Goal: Task Accomplishment & Management: Complete application form

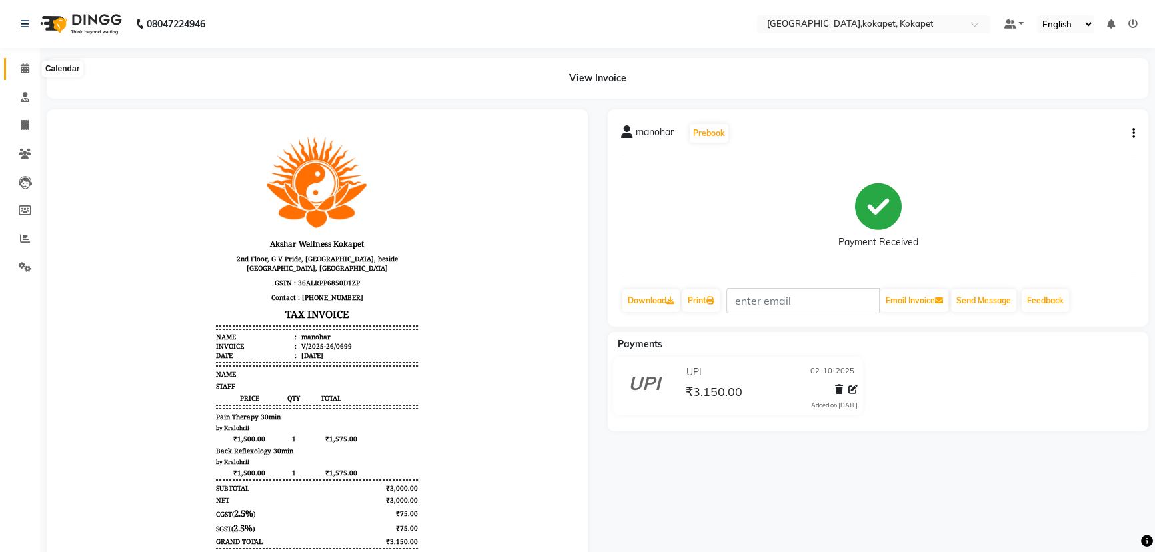
click at [14, 69] on span at bounding box center [24, 68] width 23 height 15
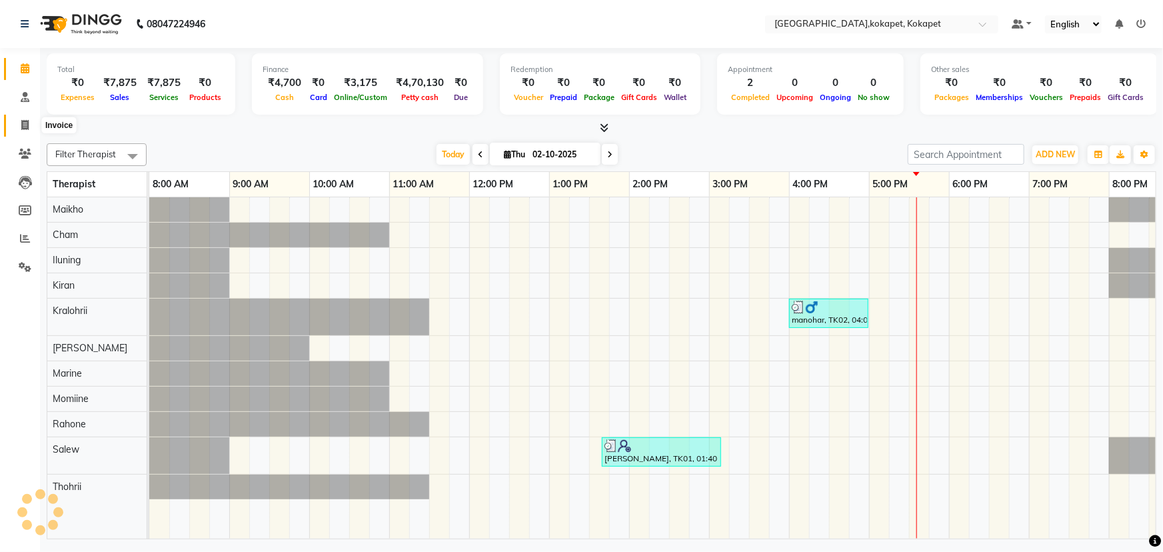
click at [13, 123] on span at bounding box center [24, 125] width 23 height 15
select select "service"
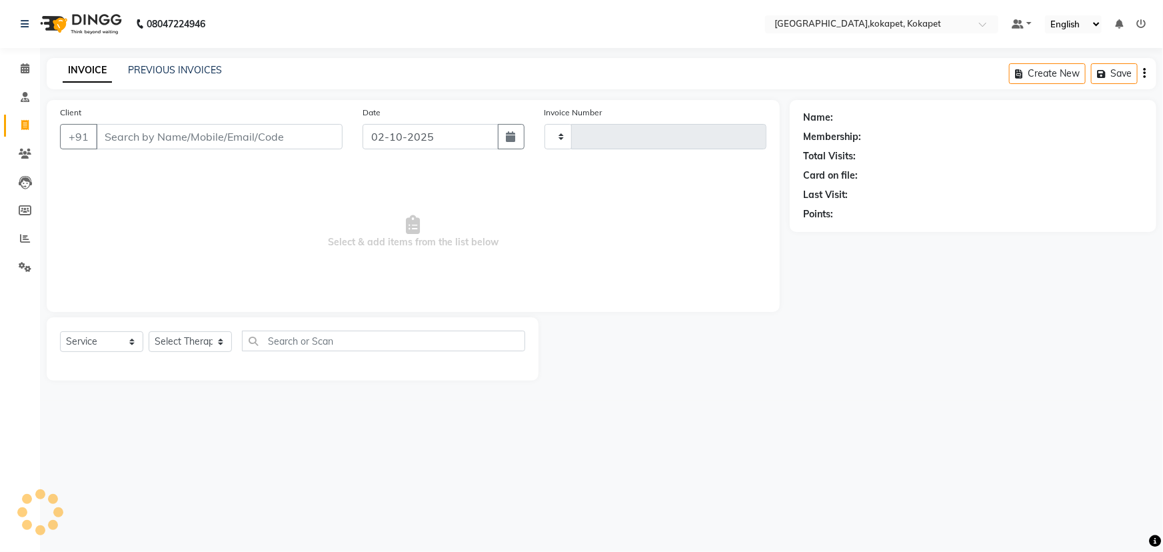
type input "0700"
select select "5849"
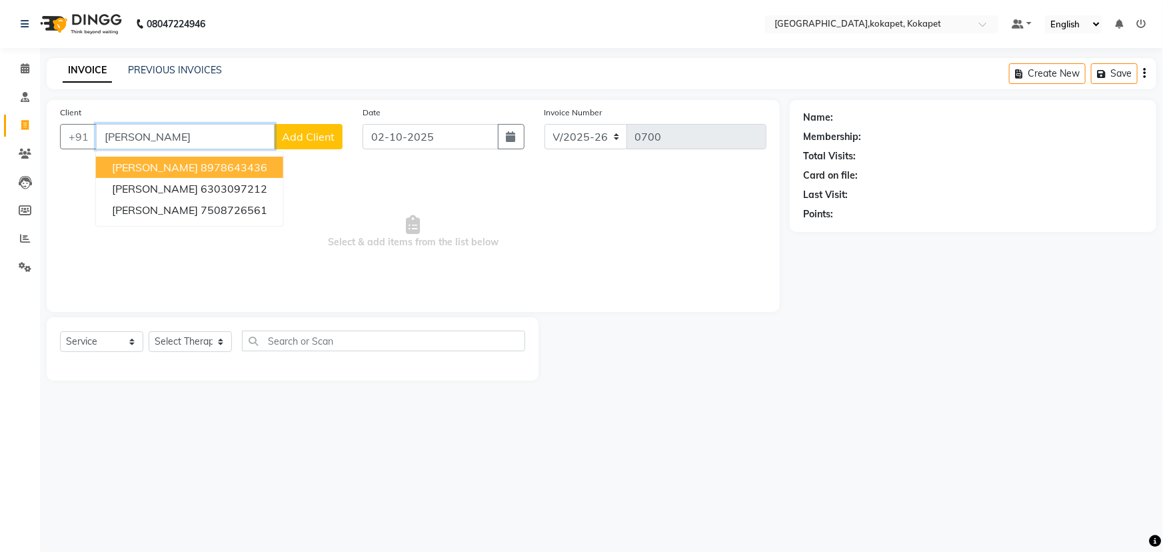
click at [201, 172] on ngb-highlight "8978643436" at bounding box center [234, 167] width 67 height 13
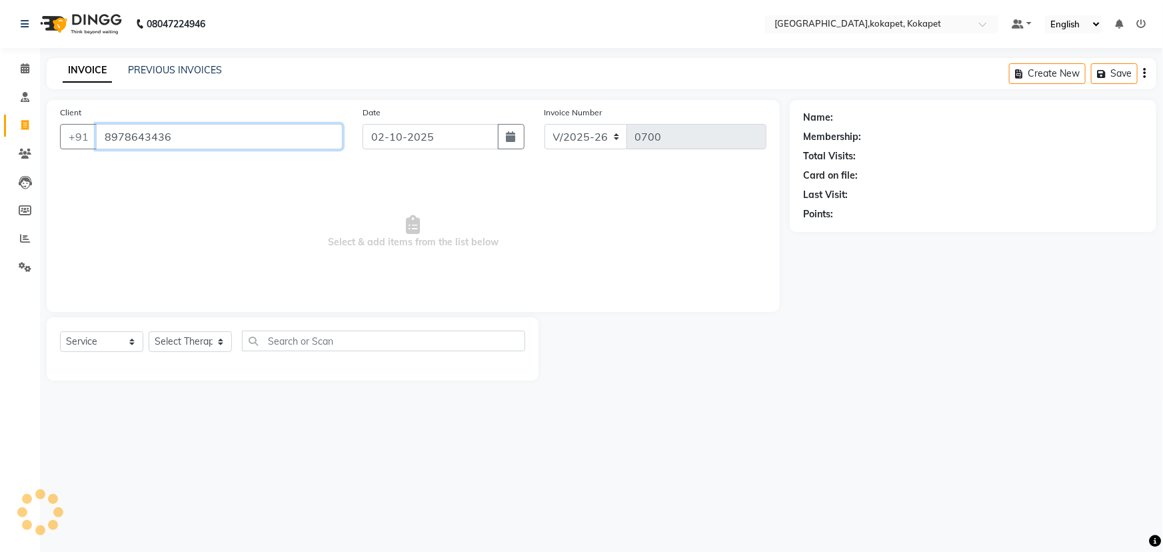
type input "8978643436"
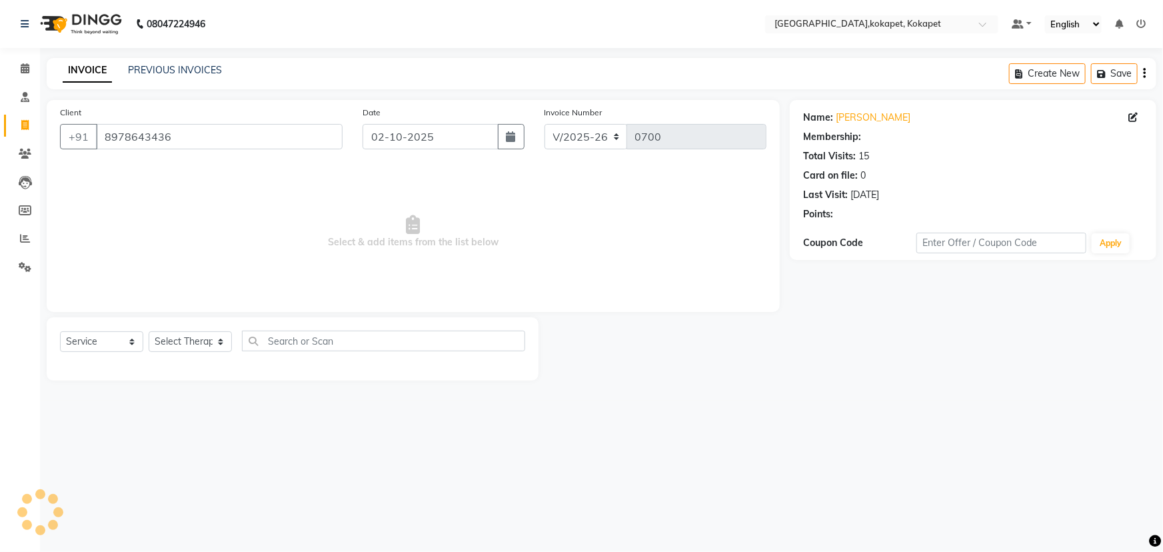
select select "1: Object"
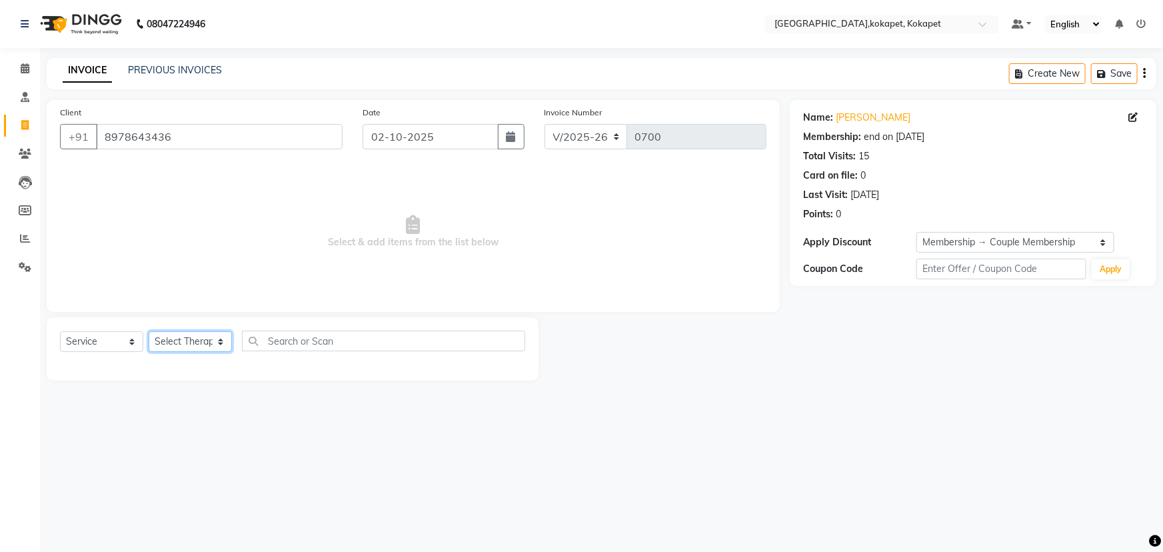
click at [186, 338] on select "Select Therapist Cham Iluning Keerthi Kiran Kralohrii Lucy Maikho Marine Mohit …" at bounding box center [190, 341] width 83 height 21
select select "40929"
click at [149, 331] on select "Select Therapist Cham Iluning Keerthi Kiran Kralohrii Lucy Maikho Marine Mohit …" at bounding box center [190, 341] width 83 height 21
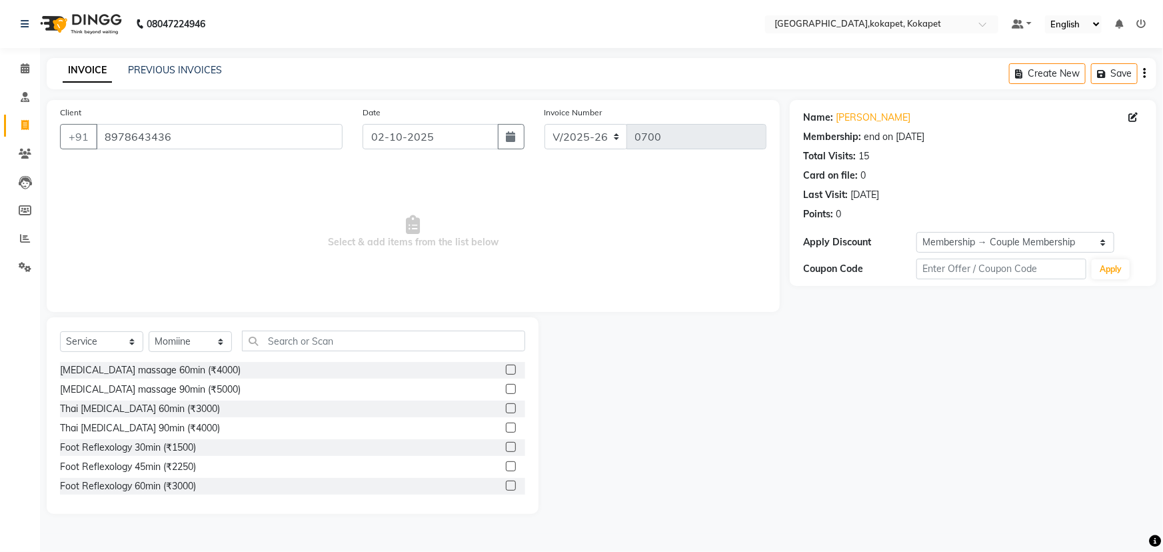
click at [304, 359] on div "Select Service Product Membership Package Voucher Prepaid Gift Card Select Ther…" at bounding box center [292, 346] width 465 height 31
click at [299, 335] on input "text" at bounding box center [383, 341] width 283 height 21
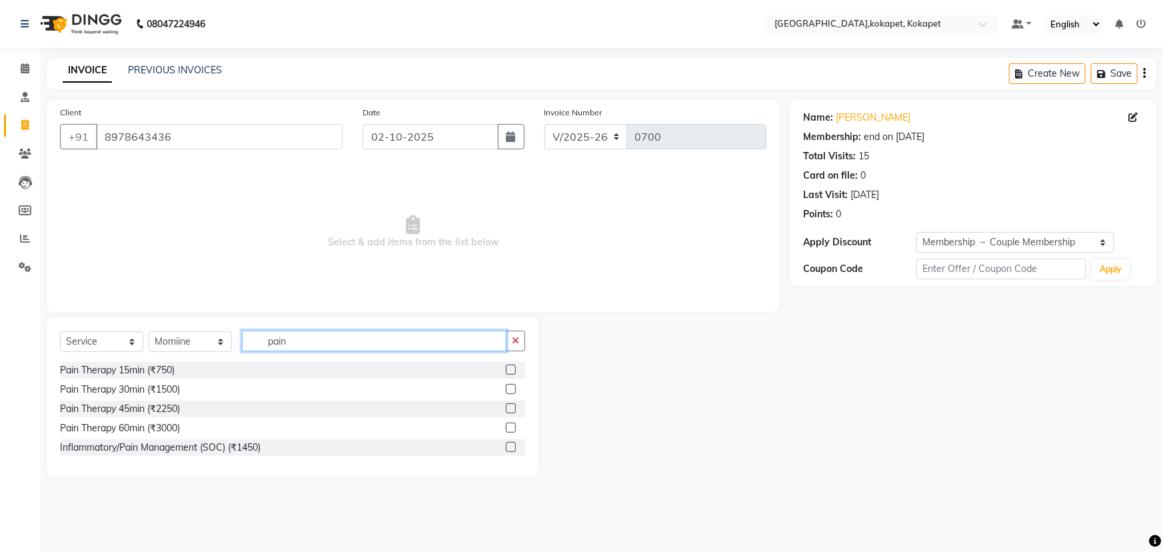
type input "pain"
click at [509, 429] on label at bounding box center [511, 428] width 10 height 10
click at [509, 429] on input "checkbox" at bounding box center [510, 428] width 9 height 9
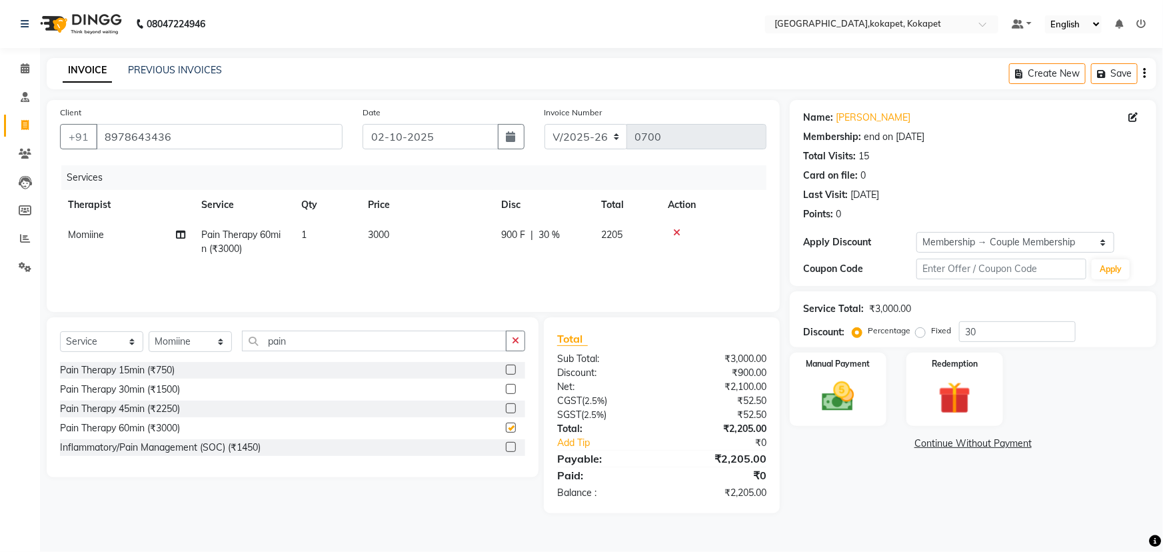
checkbox input "false"
click at [844, 392] on img at bounding box center [838, 396] width 55 height 39
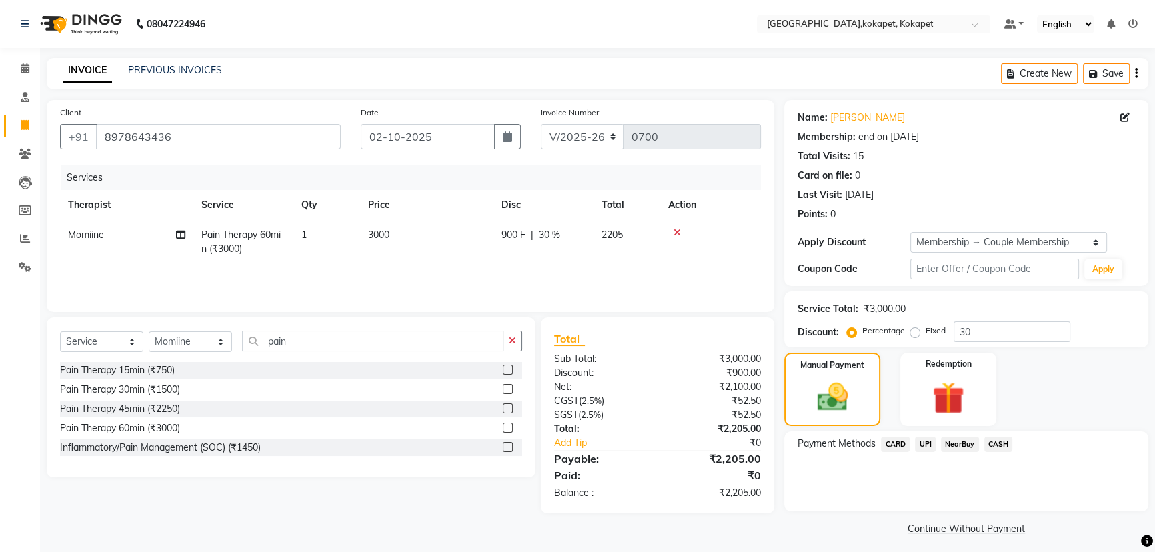
click at [906, 447] on span "CARD" at bounding box center [895, 444] width 29 height 15
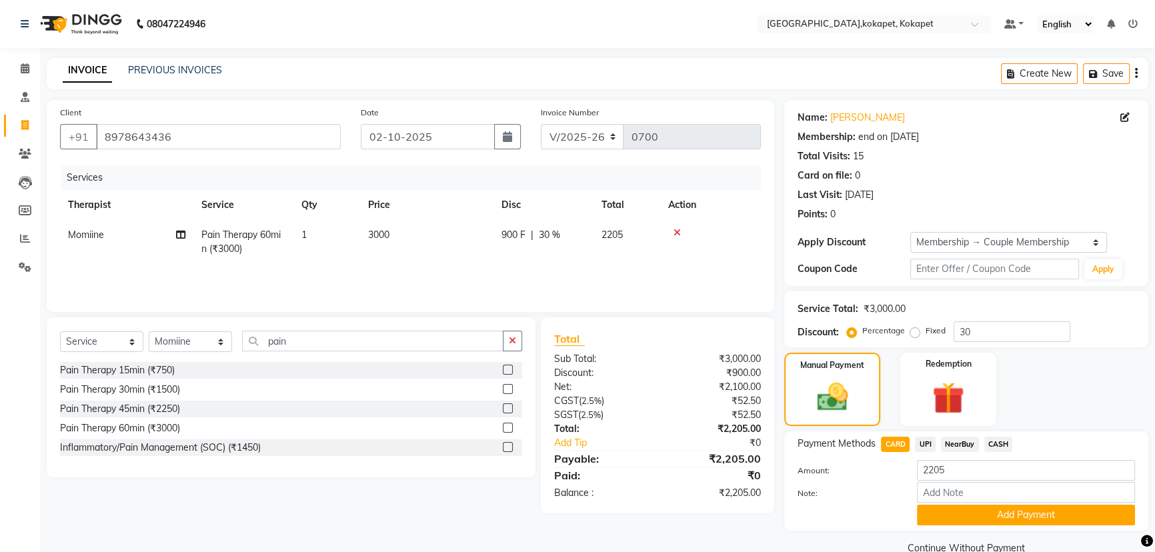
click at [924, 447] on span "UPI" at bounding box center [925, 444] width 21 height 15
click at [927, 509] on button "Add Payment" at bounding box center [1026, 515] width 218 height 21
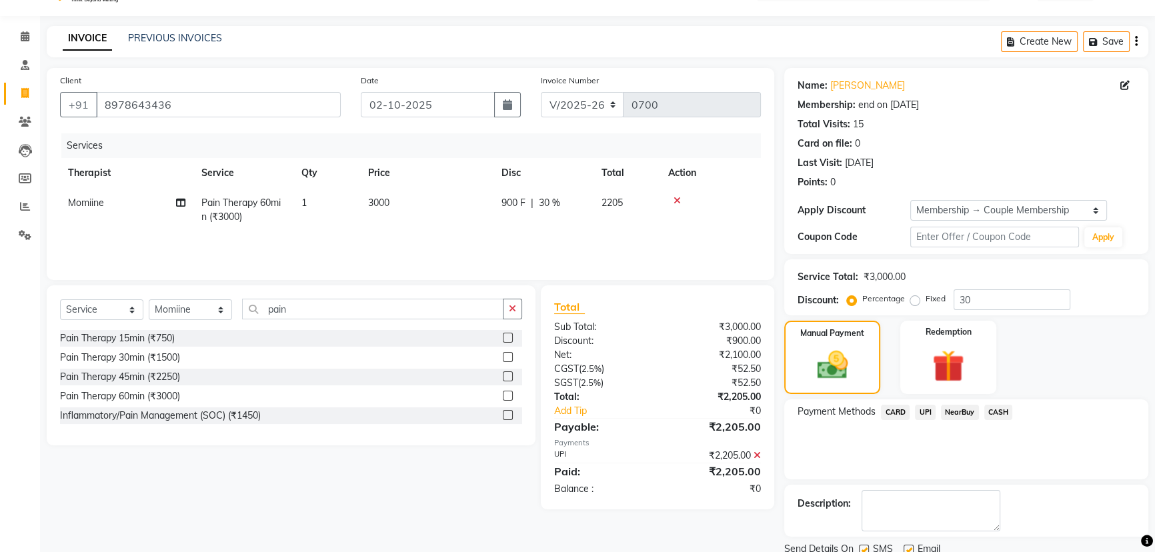
scroll to position [81, 0]
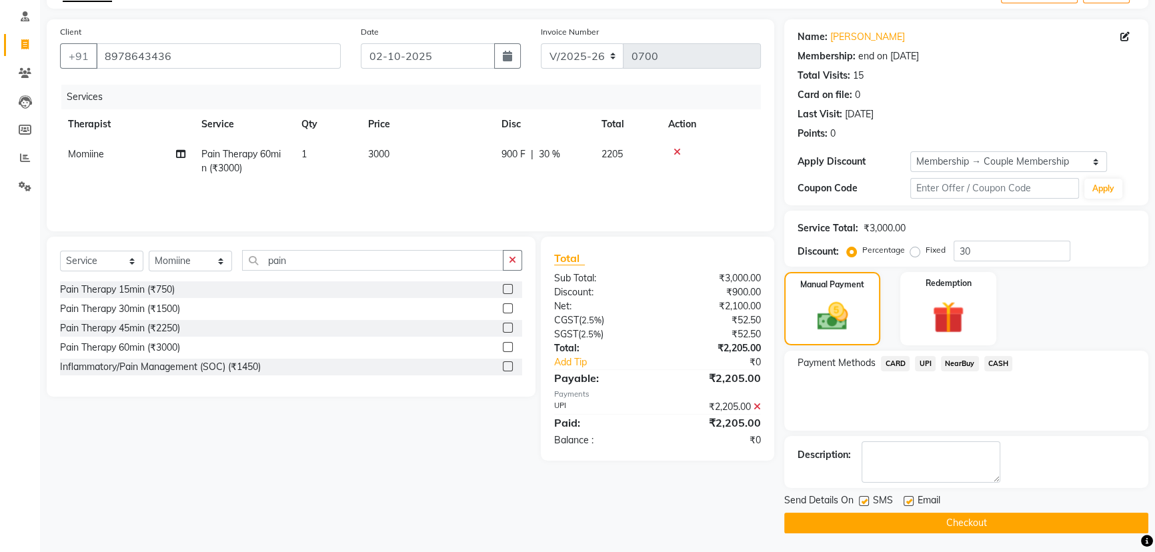
click at [893, 522] on button "Checkout" at bounding box center [966, 523] width 364 height 21
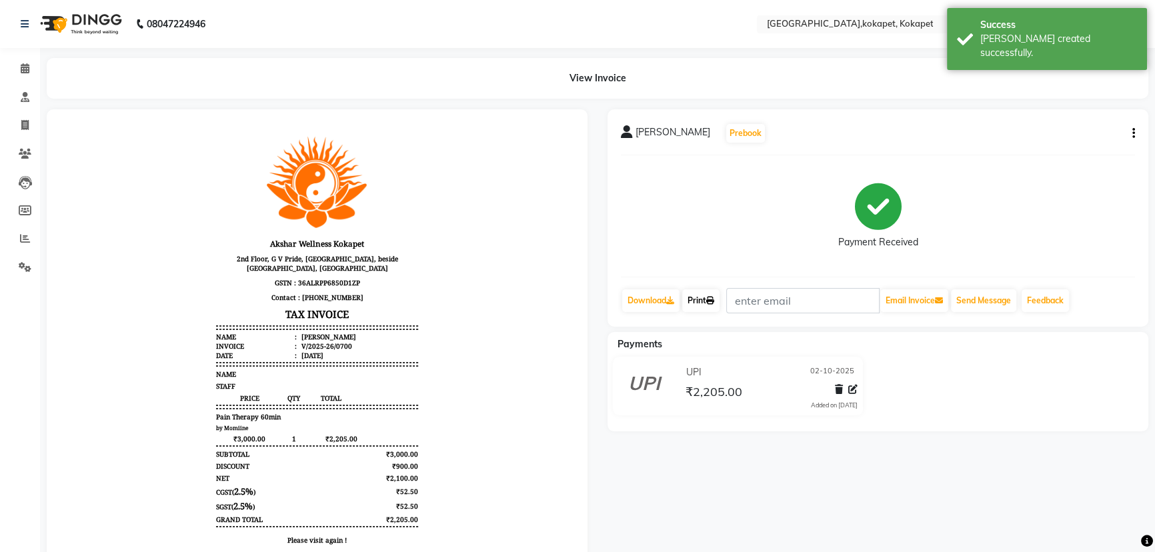
click at [697, 301] on link "Print" at bounding box center [700, 300] width 37 height 23
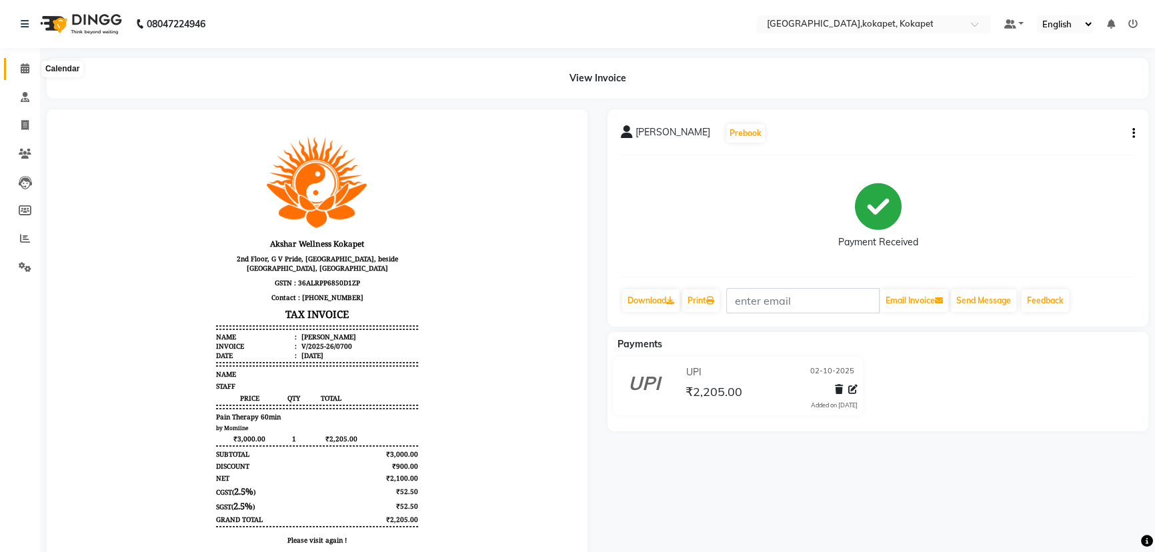
click at [13, 73] on span at bounding box center [24, 68] width 23 height 15
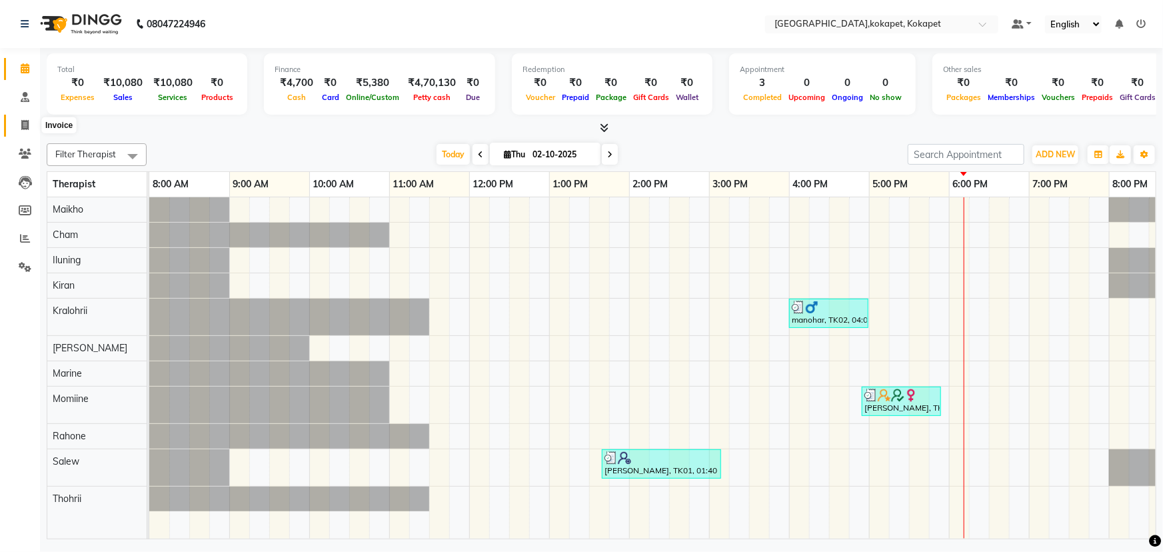
click at [25, 123] on icon at bounding box center [24, 125] width 7 height 10
select select "service"
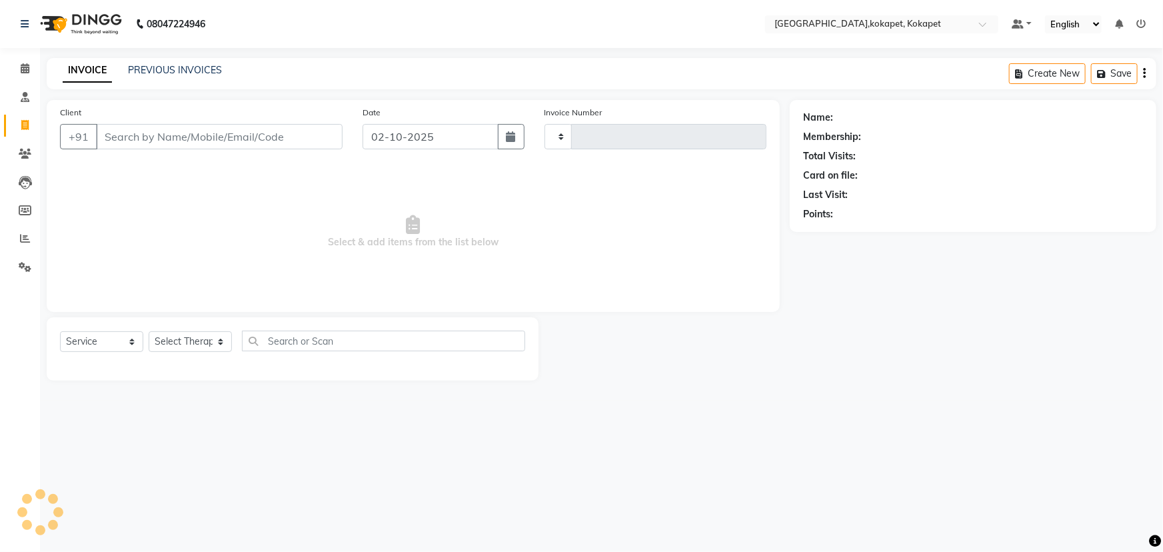
type input "0701"
select select "5849"
click at [227, 348] on select "Select Therapist" at bounding box center [190, 341] width 83 height 21
click at [219, 343] on select "Select Therapist Cham Iluning Keerthi Kiran Kralohrii Lucy Maikho Marine Mohit …" at bounding box center [190, 341] width 83 height 21
click at [217, 343] on select "Select Therapist Cham Iluning Keerthi Kiran Kralohrii Lucy Maikho Marine Mohit …" at bounding box center [190, 341] width 83 height 21
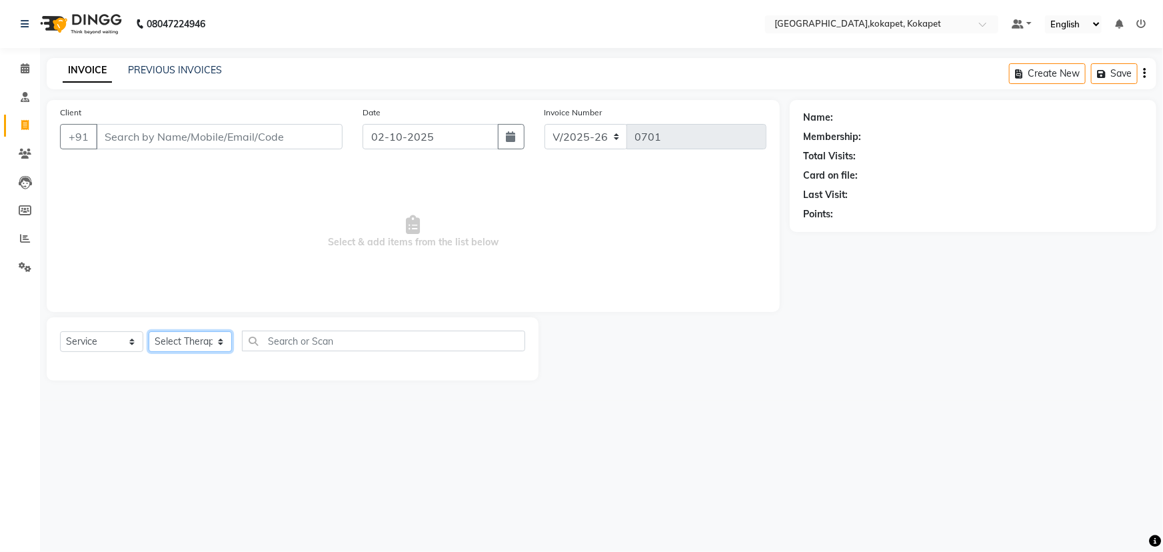
select select "83052"
click at [149, 331] on select "Select Therapist Cham Iluning Keerthi Kiran Kralohrii Lucy Maikho Marine Mohit …" at bounding box center [190, 341] width 83 height 21
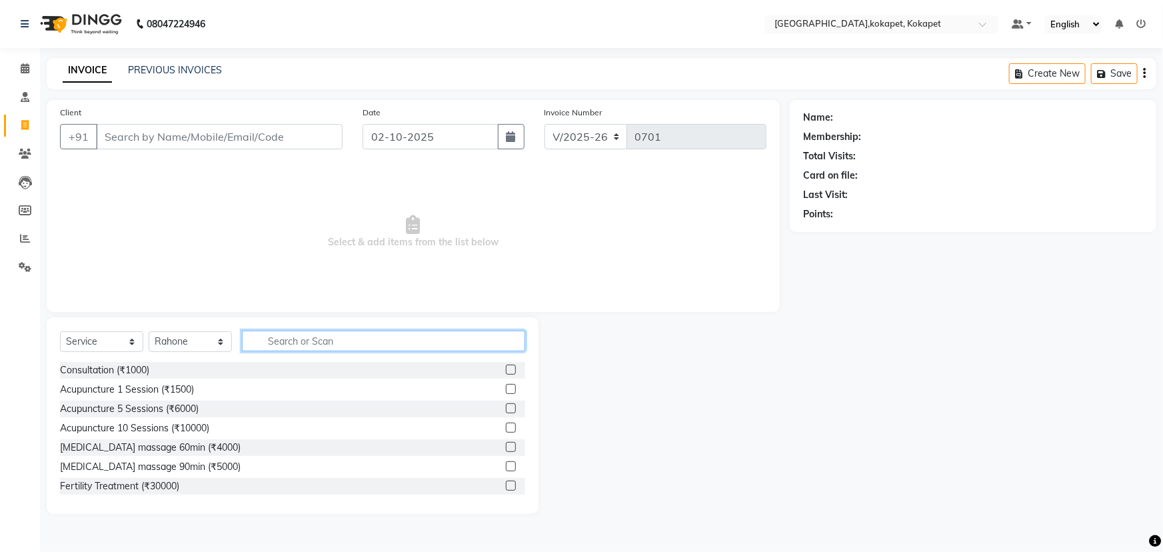
click at [293, 339] on input "text" at bounding box center [383, 341] width 283 height 21
type input "k"
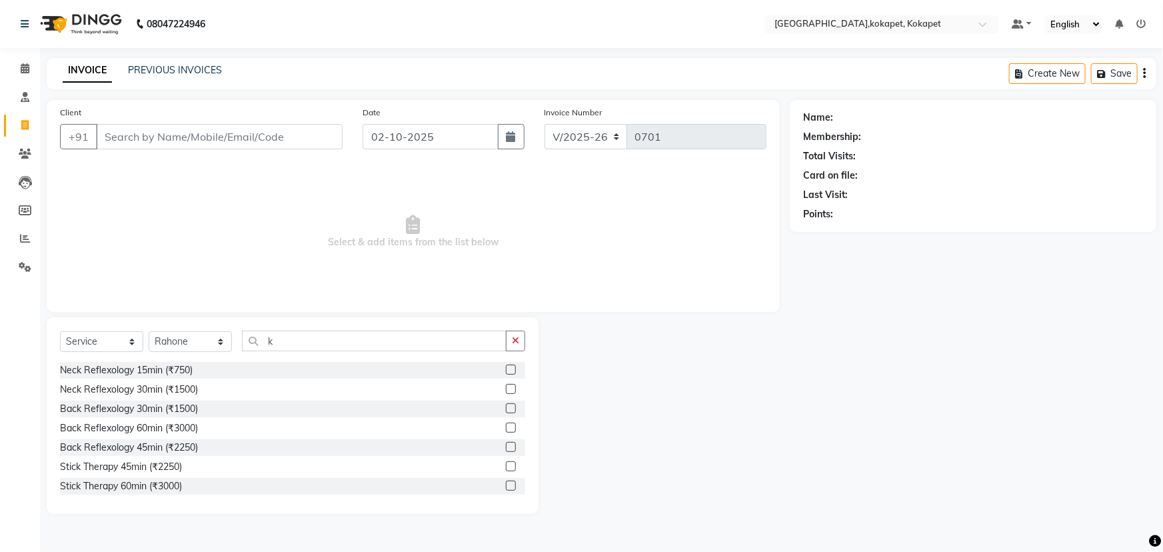
click at [506, 441] on div at bounding box center [515, 447] width 19 height 17
click at [506, 449] on label at bounding box center [511, 447] width 10 height 10
click at [506, 449] on input "checkbox" at bounding box center [510, 447] width 9 height 9
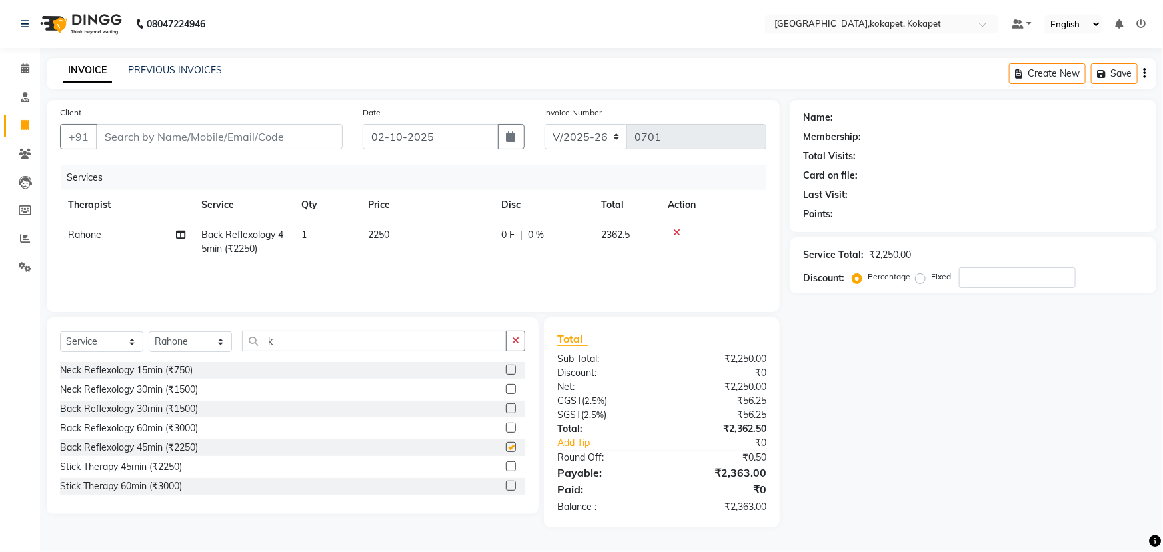
checkbox input "false"
click at [672, 233] on div at bounding box center [713, 232] width 91 height 9
click at [677, 235] on icon at bounding box center [676, 232] width 7 height 9
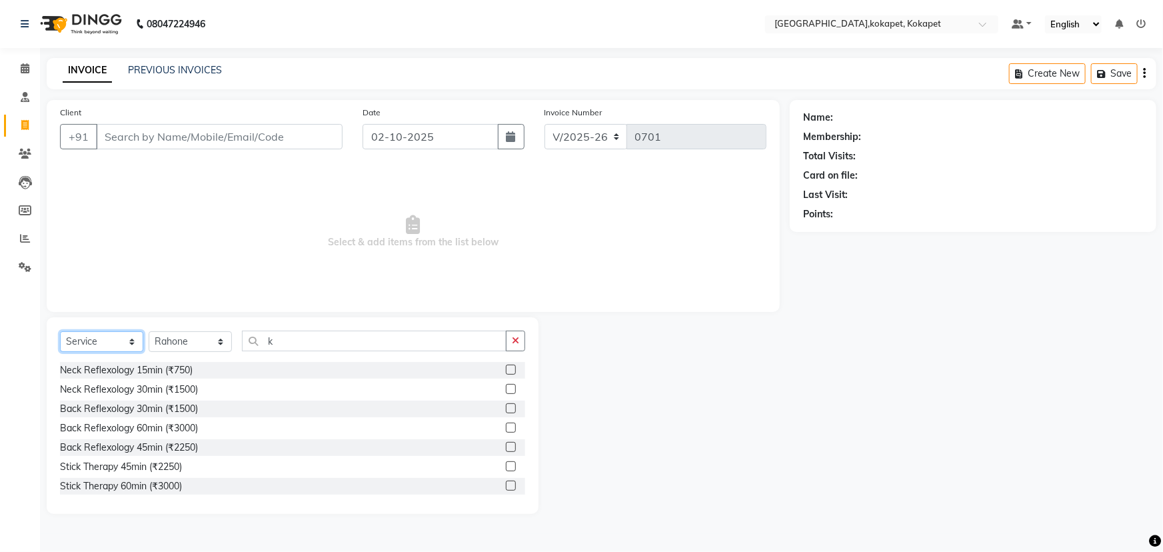
click at [97, 347] on select "Select Service Product Membership Package Voucher Prepaid Gift Card" at bounding box center [101, 341] width 83 height 21
click at [60, 331] on select "Select Service Product Membership Package Voucher Prepaid Gift Card" at bounding box center [101, 341] width 83 height 21
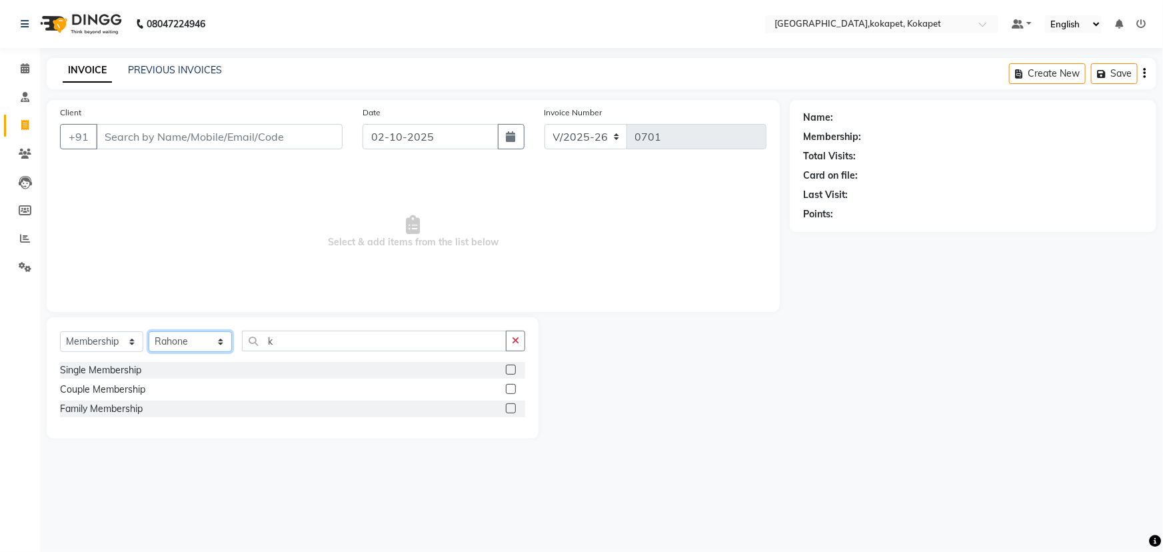
click at [173, 349] on select "Select Therapist Cham Iluning Keerthi Kiran Kralohrii Lucy Maikho Marine Mohit …" at bounding box center [190, 341] width 83 height 21
click at [507, 387] on label at bounding box center [511, 389] width 10 height 10
click at [507, 387] on input "checkbox" at bounding box center [510, 389] width 9 height 9
select select "select"
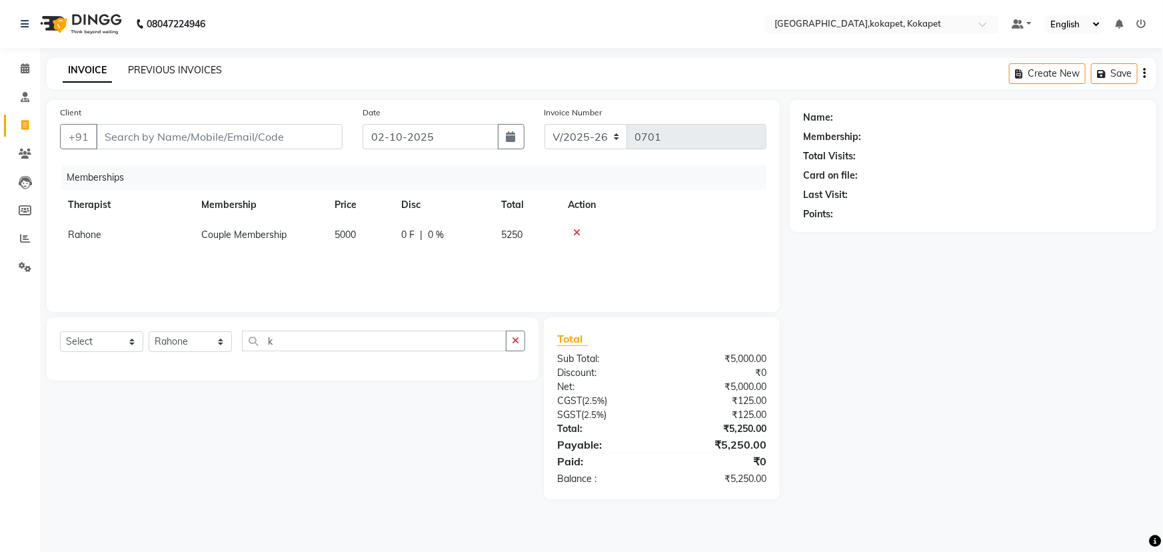
click at [153, 71] on link "PREVIOUS INVOICES" at bounding box center [175, 70] width 94 height 12
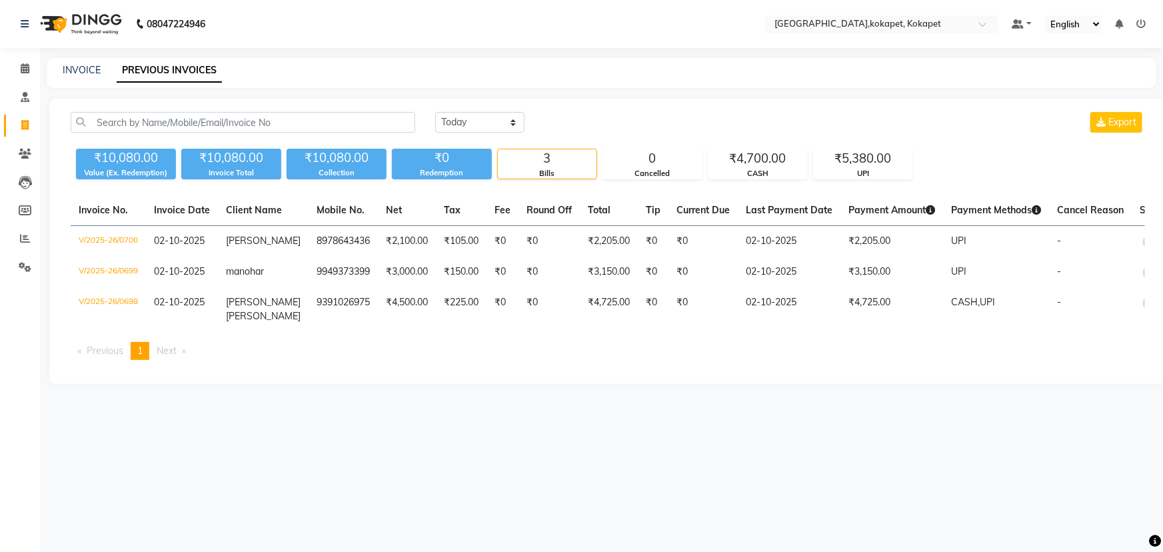
click at [357, 109] on div "Today Yesterday Custom Range Export ₹10,080.00 Value (Ex. Redemption) ₹10,080.0…" at bounding box center [607, 241] width 1117 height 285
click at [360, 125] on input "text" at bounding box center [243, 122] width 345 height 21
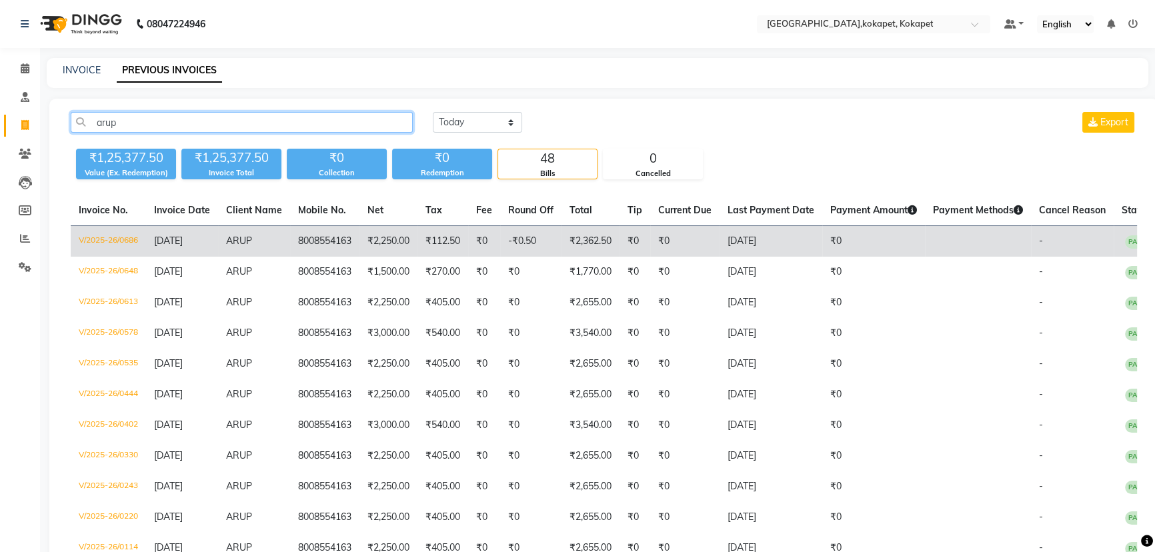
type input "arup"
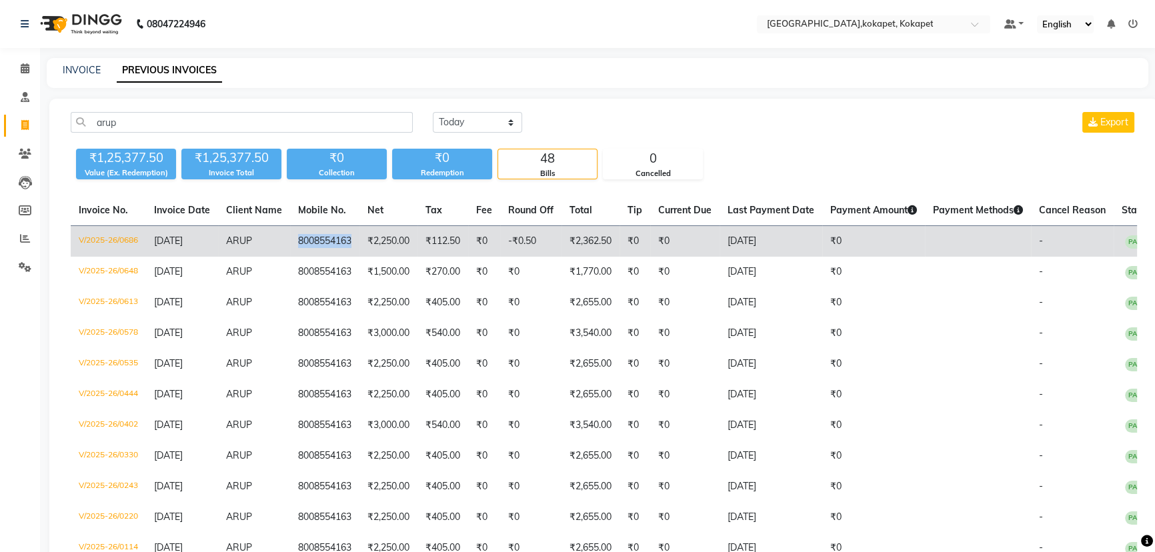
copy td "8008554163"
drag, startPoint x: 353, startPoint y: 236, endPoint x: 353, endPoint y: 243, distance: 7.4
click at [353, 243] on td "8008554163" at bounding box center [324, 241] width 69 height 31
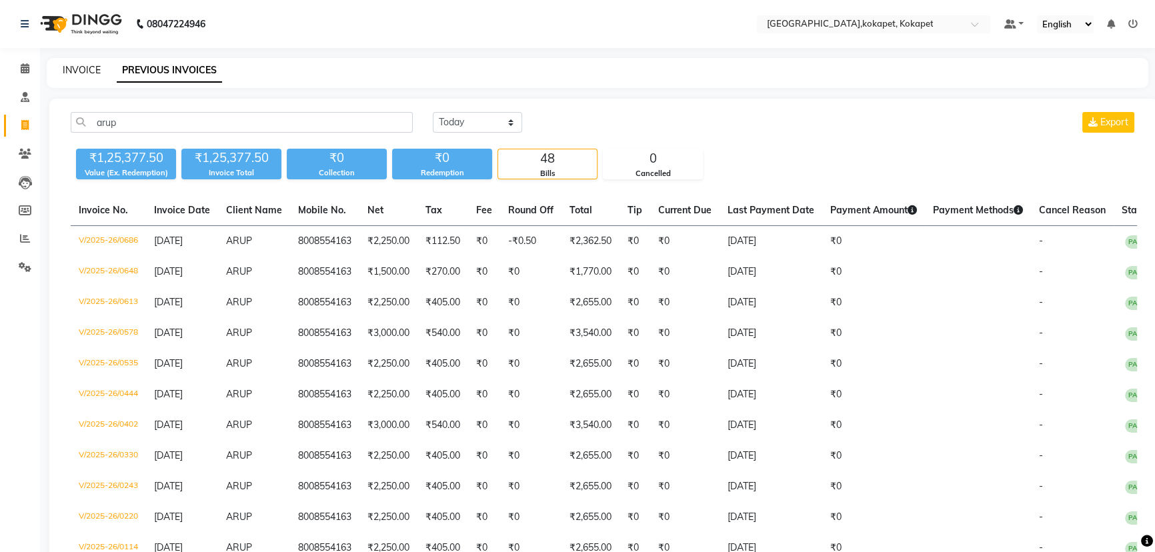
click at [93, 67] on link "INVOICE" at bounding box center [82, 70] width 38 height 12
select select "service"
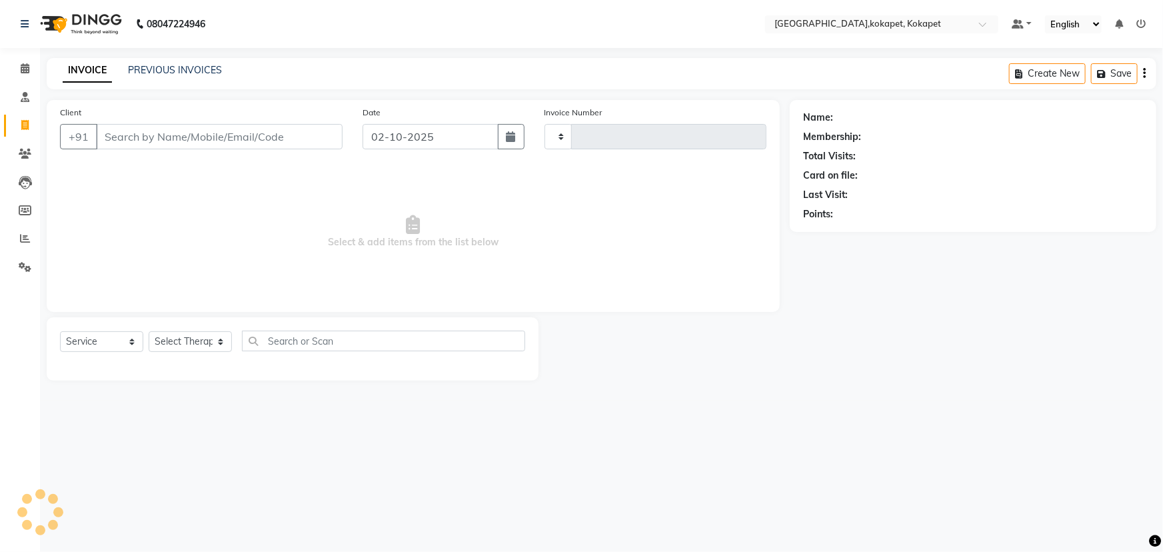
type input "0701"
select select "5849"
type input "8008554163"
click at [199, 341] on select "Select Therapist" at bounding box center [190, 346] width 83 height 21
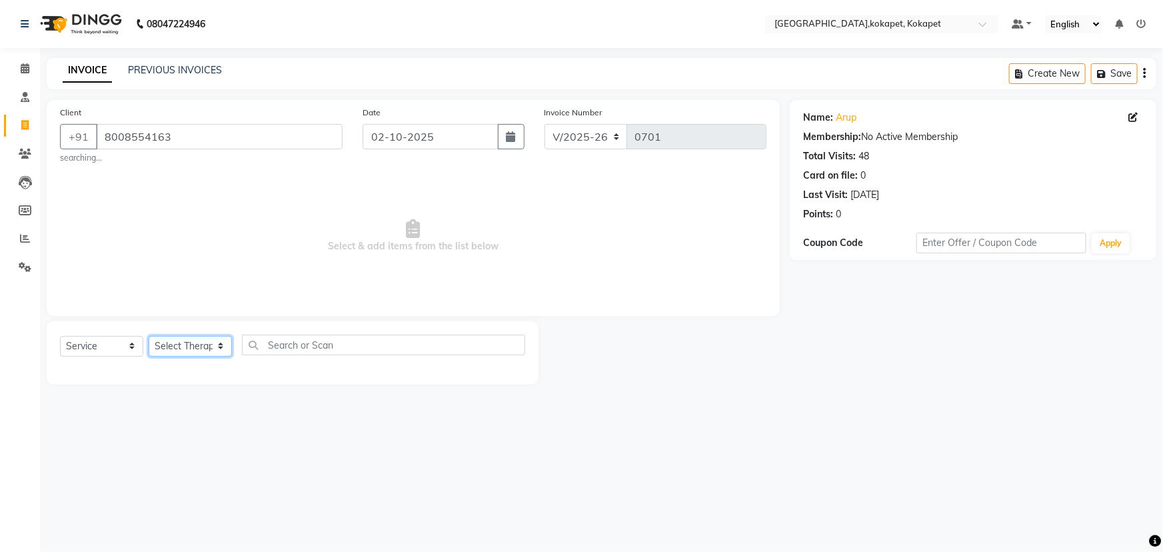
select select "40926"
click at [149, 336] on select "Select Therapist Cham Iluning Keerthi Kiran Kralohrii Lucy Maikho Marine Mohit …" at bounding box center [190, 346] width 83 height 21
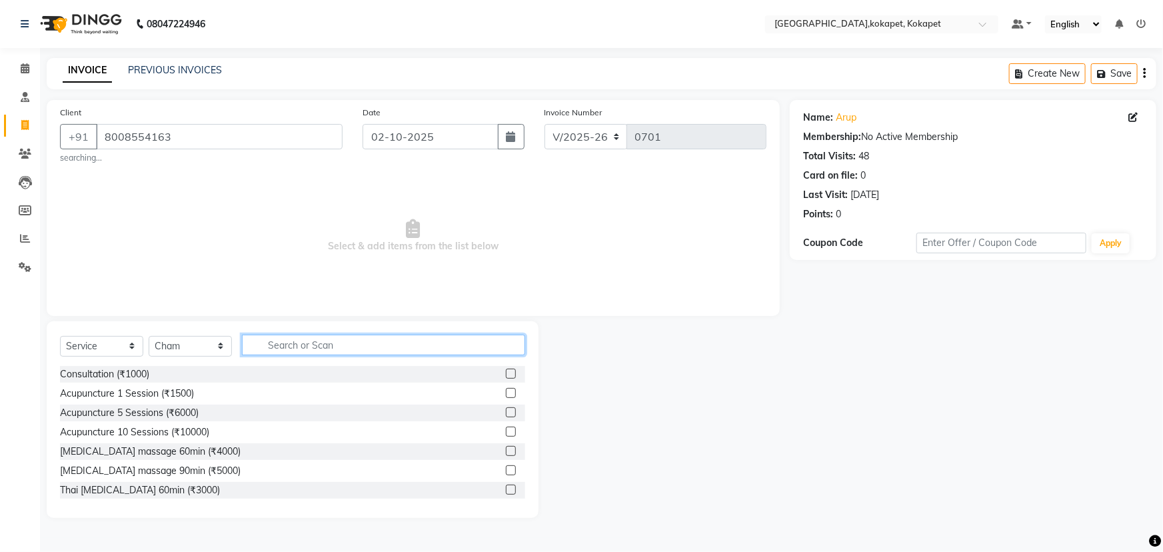
click at [302, 344] on input "text" at bounding box center [383, 345] width 283 height 21
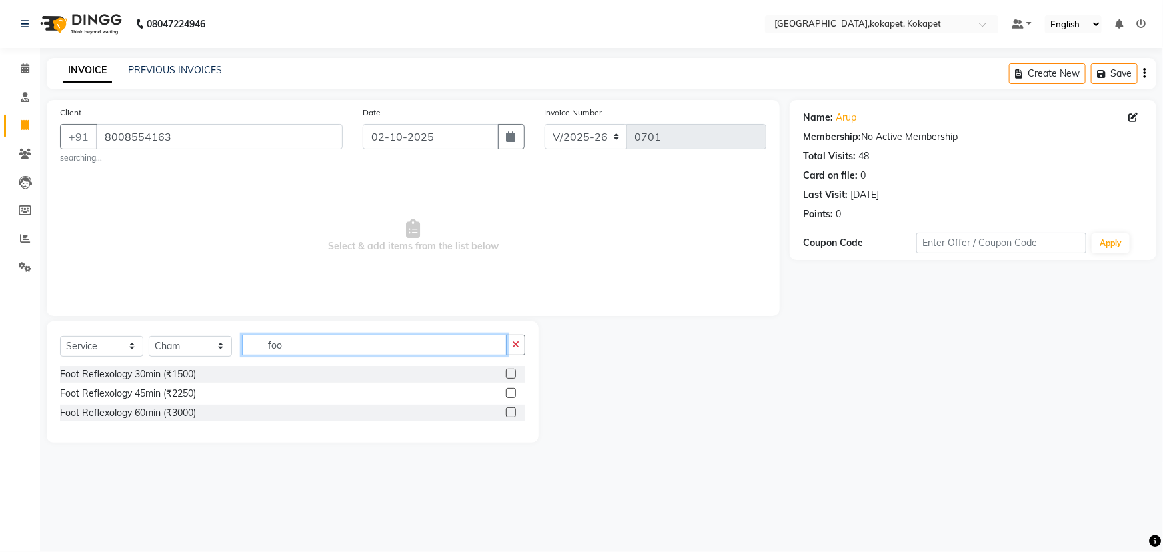
type input "foo"
click at [507, 373] on label at bounding box center [511, 374] width 10 height 10
click at [507, 373] on input "checkbox" at bounding box center [510, 374] width 9 height 9
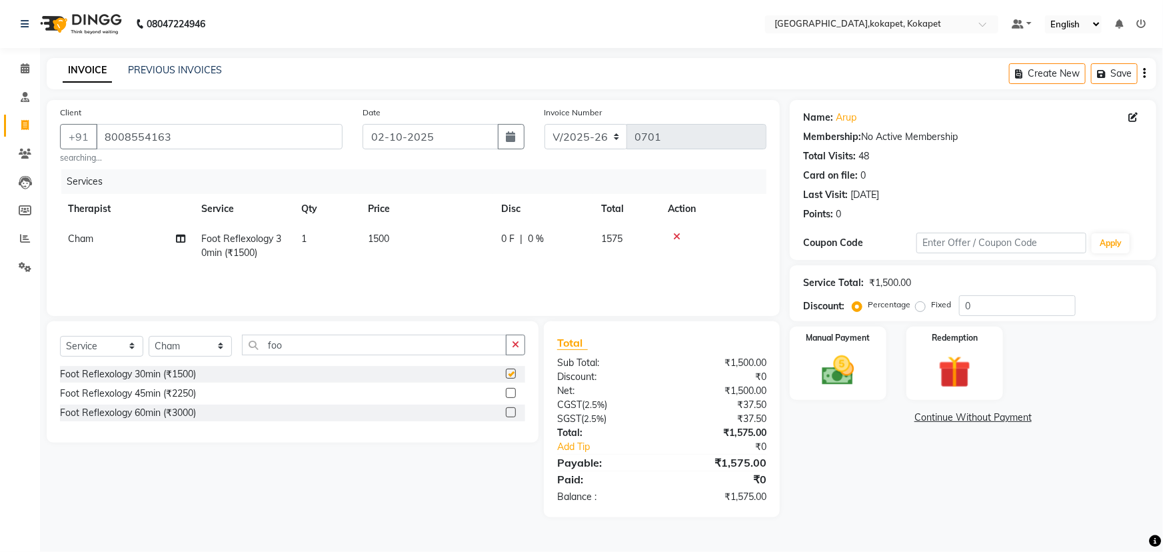
checkbox input "false"
click at [509, 339] on button "button" at bounding box center [515, 345] width 19 height 21
type input "back"
click at [515, 371] on label at bounding box center [511, 374] width 10 height 10
click at [515, 371] on input "checkbox" at bounding box center [510, 374] width 9 height 9
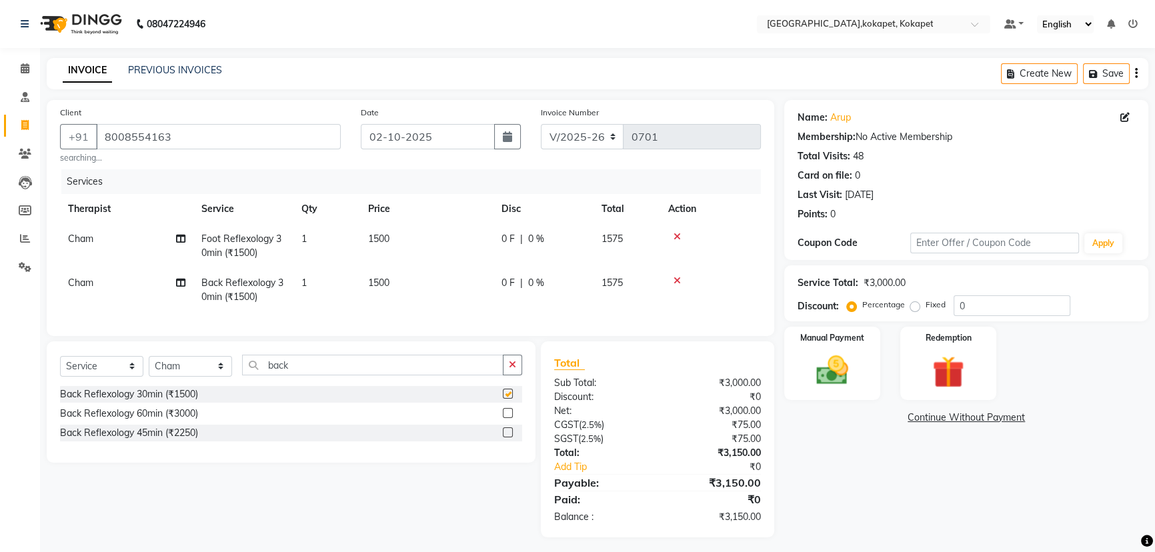
checkbox input "false"
drag, startPoint x: 860, startPoint y: 368, endPoint x: 860, endPoint y: 375, distance: 7.3
click at [860, 371] on div "Manual Payment" at bounding box center [832, 363] width 100 height 76
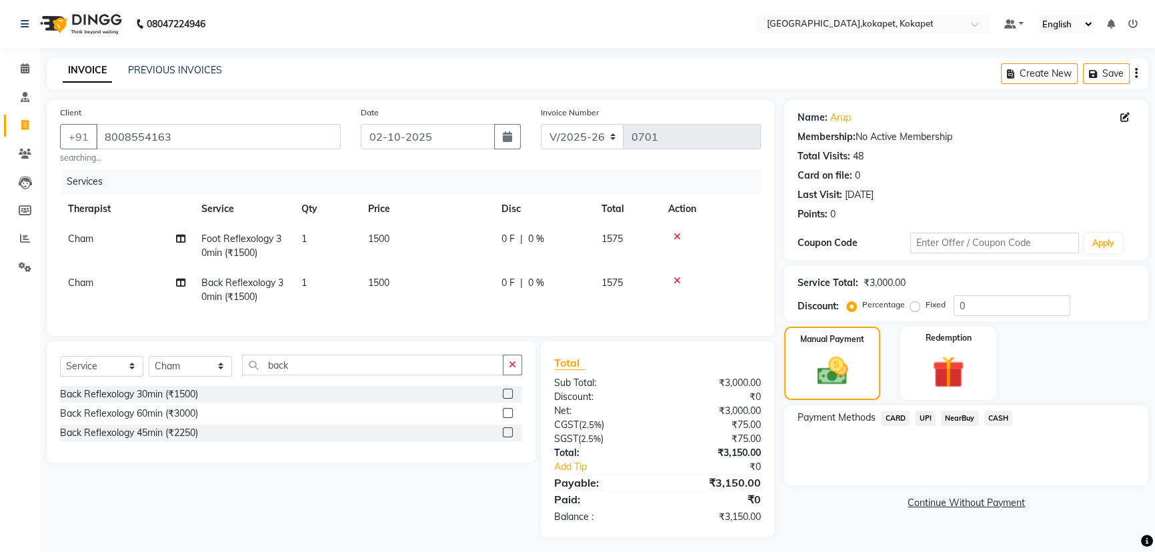
click at [927, 420] on span "UPI" at bounding box center [925, 418] width 21 height 15
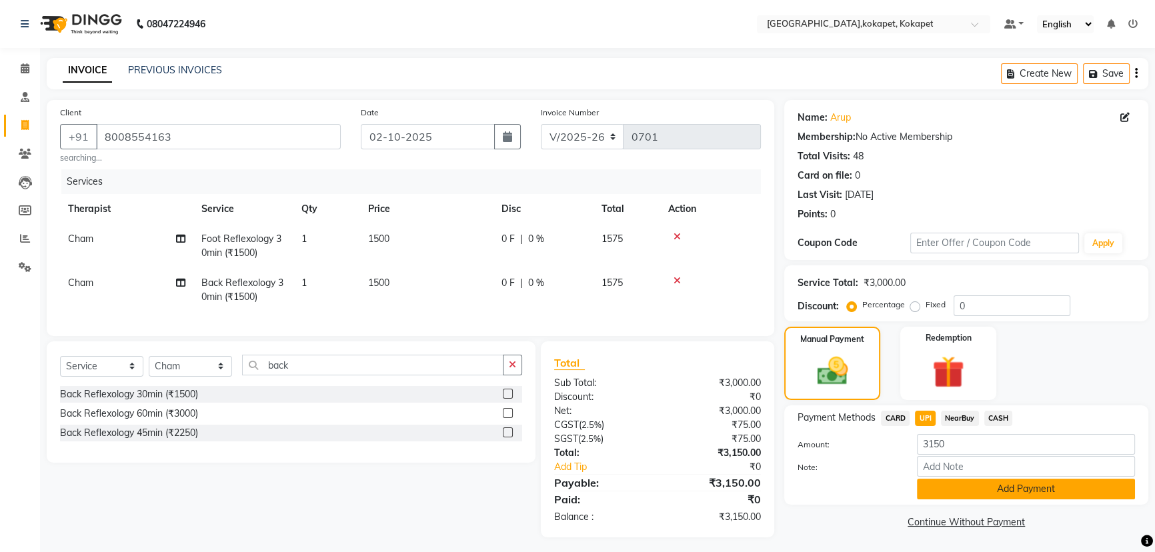
click at [941, 487] on button "Add Payment" at bounding box center [1026, 489] width 218 height 21
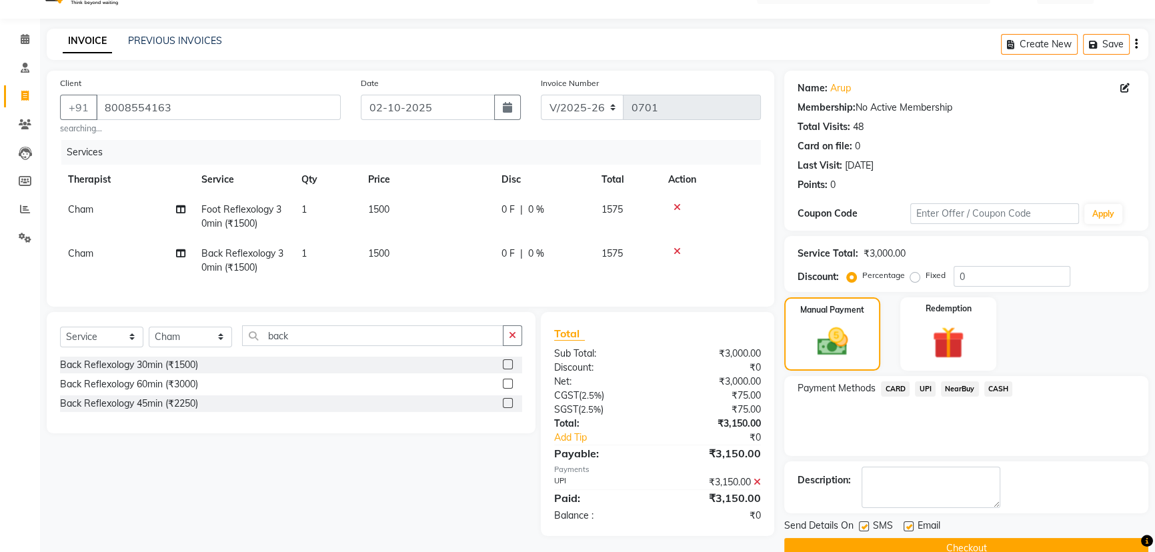
scroll to position [55, 0]
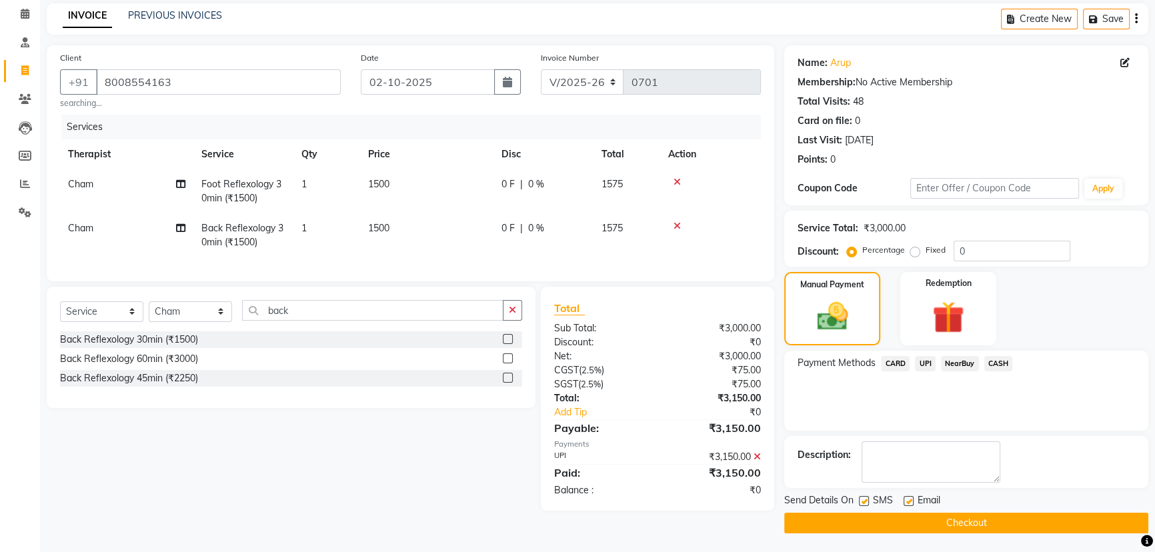
click at [941, 519] on button "Checkout" at bounding box center [966, 523] width 364 height 21
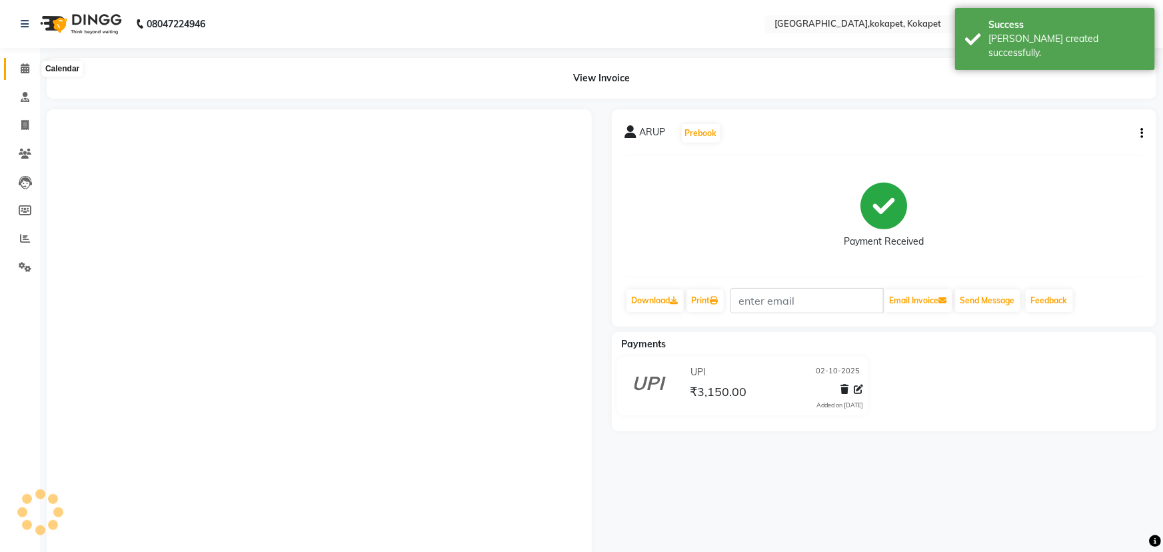
click at [27, 69] on icon at bounding box center [25, 68] width 9 height 10
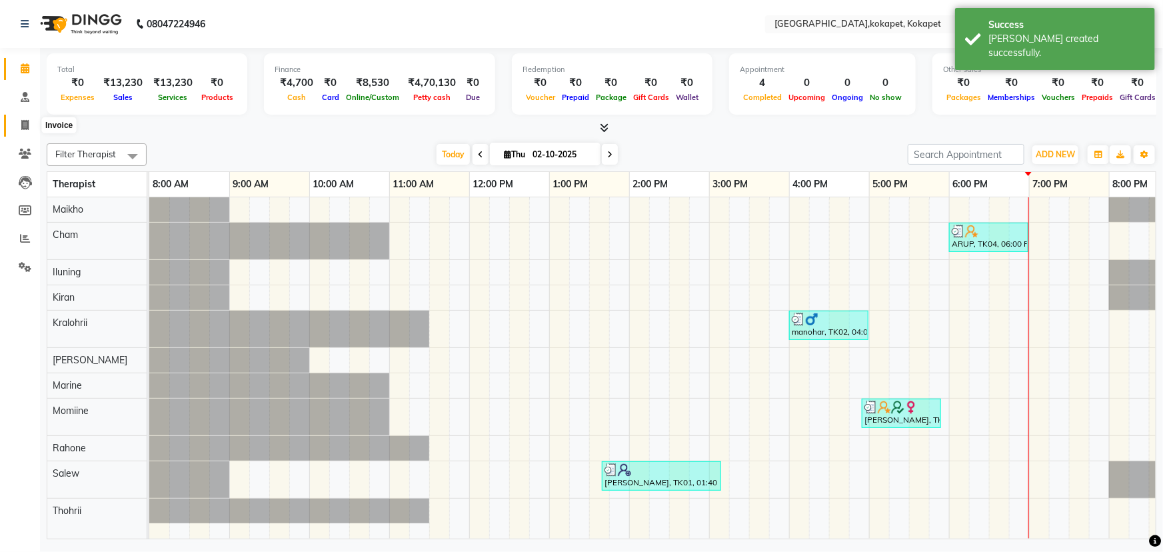
click at [28, 127] on icon at bounding box center [24, 125] width 7 height 10
select select "5849"
select select "service"
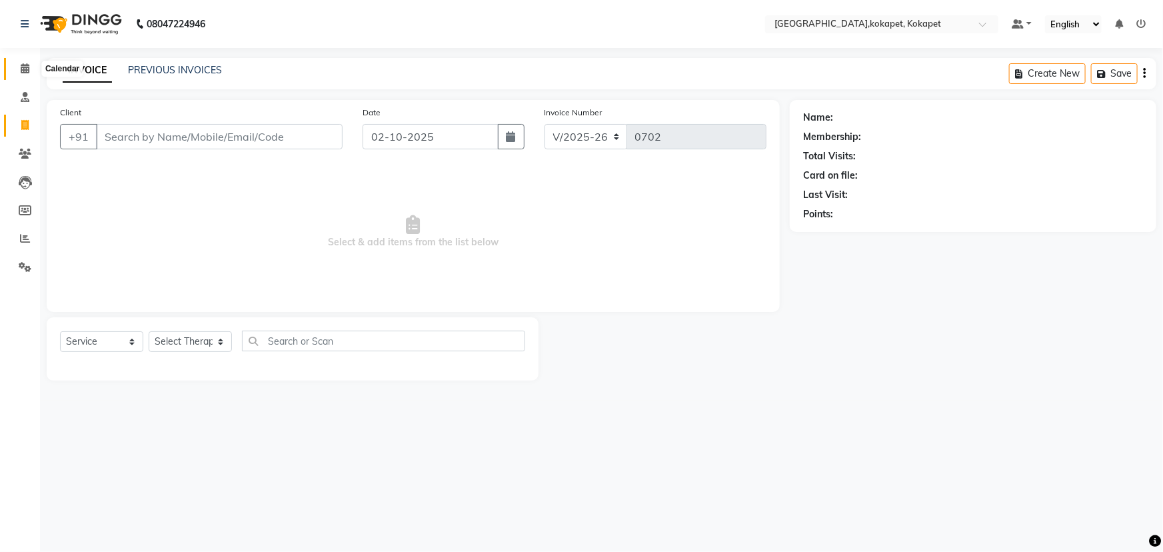
click at [27, 67] on icon at bounding box center [25, 68] width 9 height 10
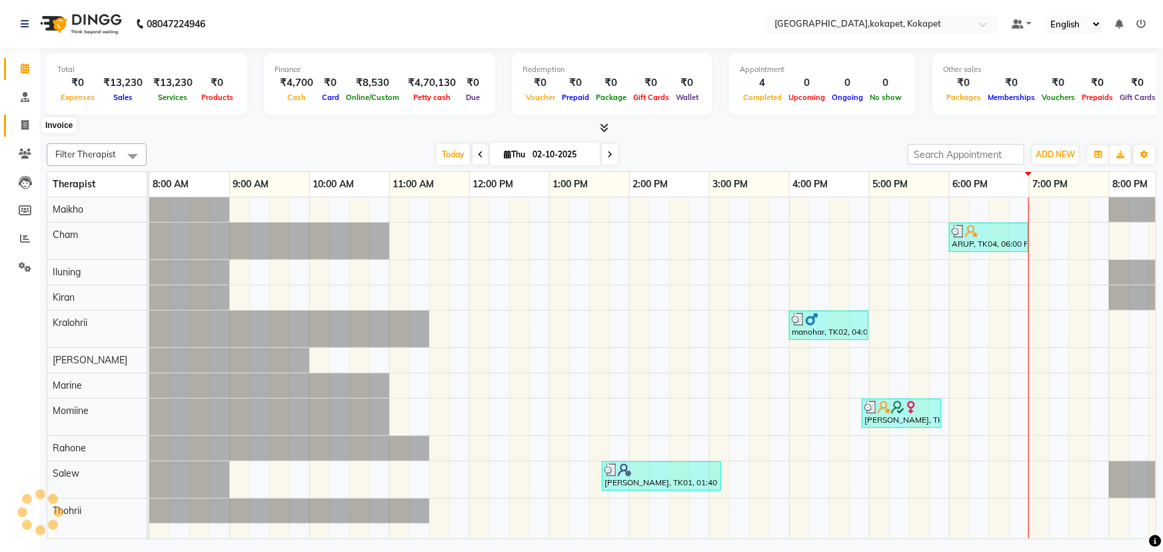
click at [33, 125] on span at bounding box center [24, 125] width 23 height 15
select select "service"
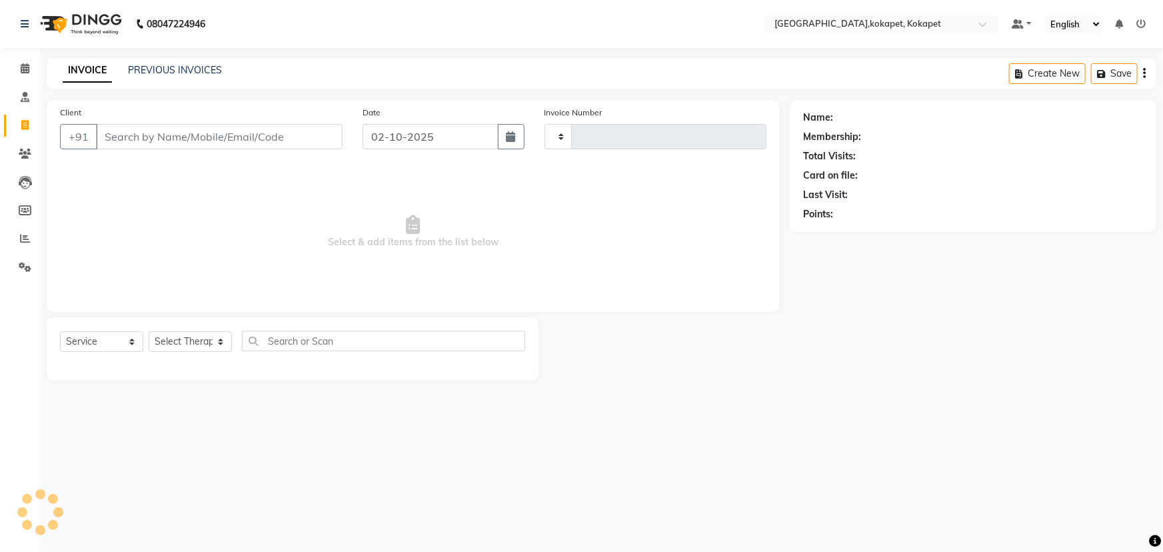
type input "0702"
select select "5849"
click at [158, 330] on div "Select Service Product Membership Package Voucher Prepaid Gift Card Select Ther…" at bounding box center [293, 348] width 492 height 63
click at [185, 344] on select "Select Therapist Cham Iluning Keerthi Kiran Kralohrii Lucy Maikho Marine Mohit …" at bounding box center [190, 341] width 83 height 21
click at [149, 331] on select "Select Therapist Cham Iluning Keerthi Kiran Kralohrii Lucy Maikho Marine Mohit …" at bounding box center [190, 341] width 83 height 21
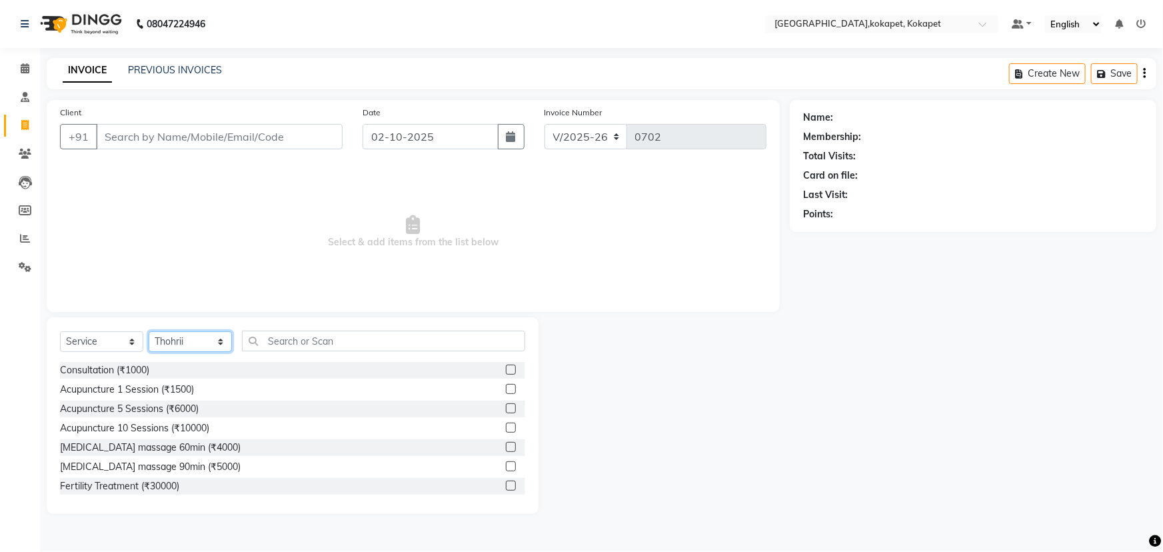
click at [224, 344] on select "Select Therapist Cham Iluning Keerthi Kiran Kralohrii Lucy Maikho Marine Mohit …" at bounding box center [190, 341] width 83 height 21
select select "40928"
click at [149, 331] on select "Select Therapist Cham Iluning Keerthi Kiran Kralohrii Lucy Maikho Marine Mohit …" at bounding box center [190, 341] width 83 height 21
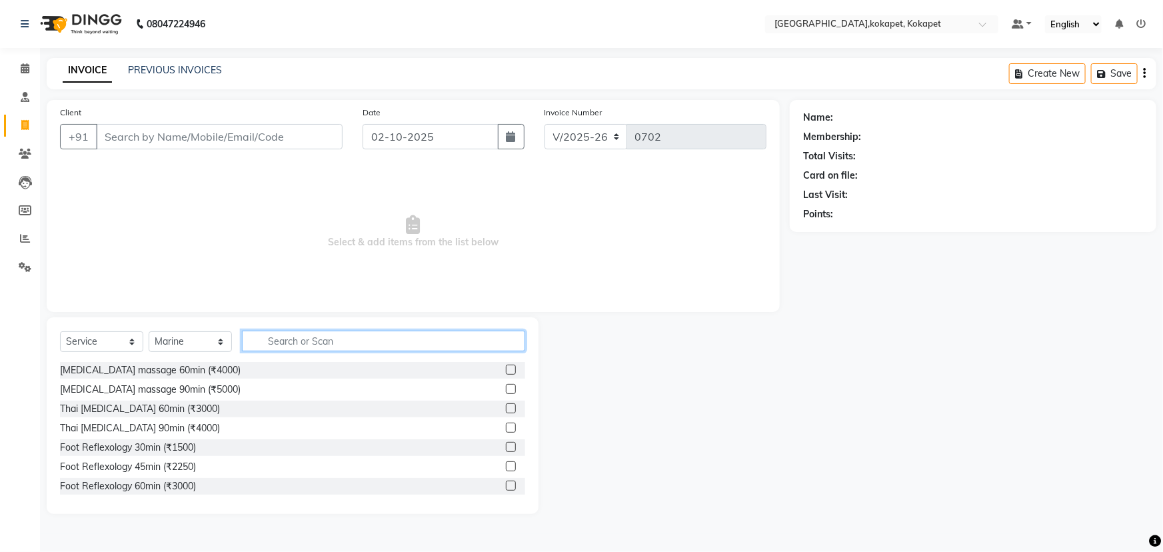
click at [279, 335] on input "text" at bounding box center [383, 341] width 283 height 21
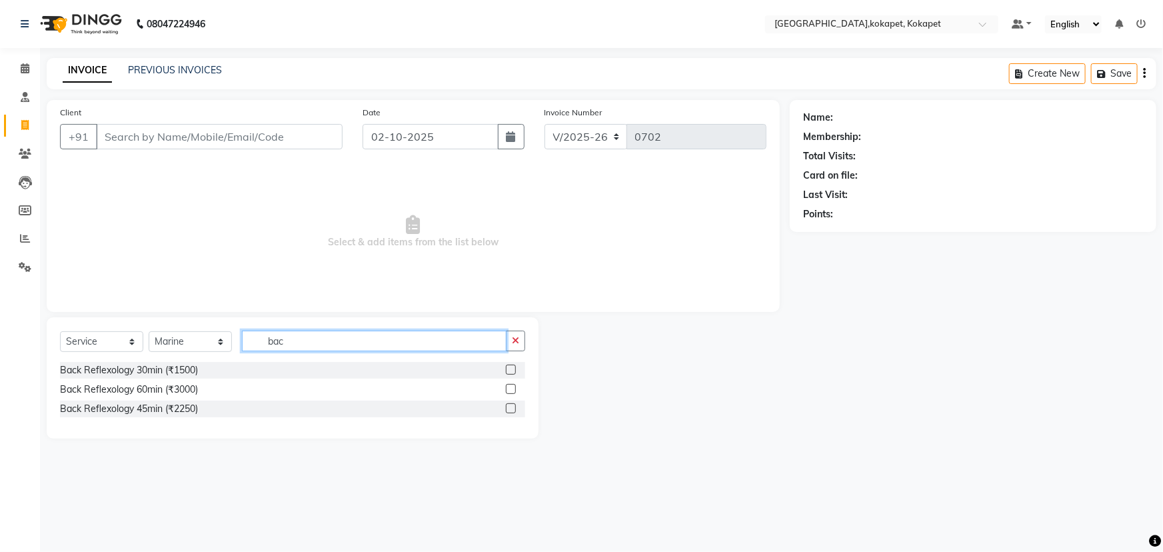
type input "bac"
click at [510, 412] on label at bounding box center [511, 408] width 10 height 10
click at [510, 412] on input "checkbox" at bounding box center [510, 409] width 9 height 9
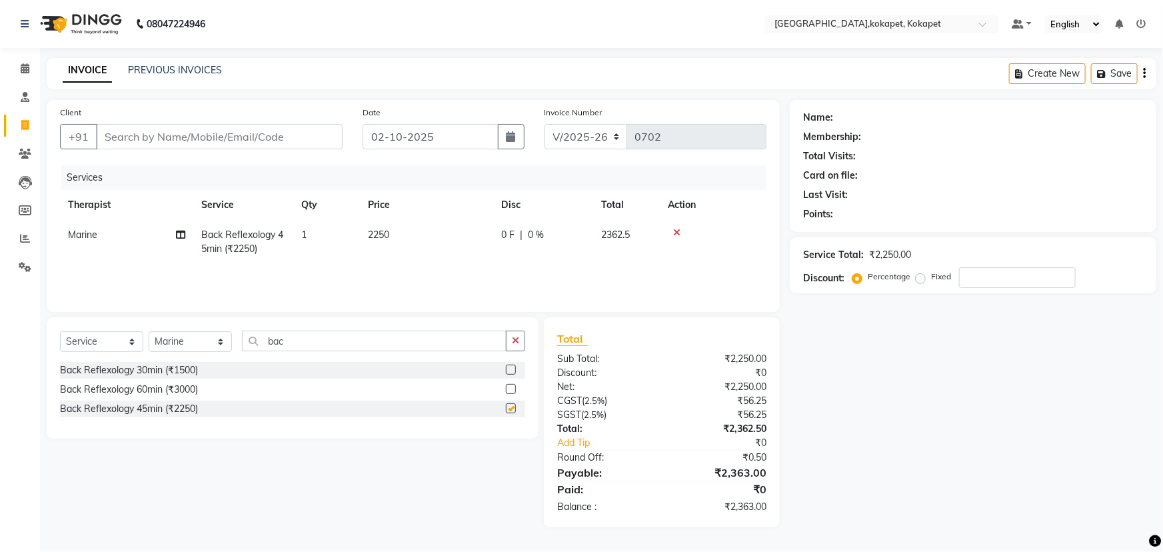
checkbox input "false"
click at [173, 132] on input "Client" at bounding box center [219, 136] width 247 height 25
type input "9"
type input "0"
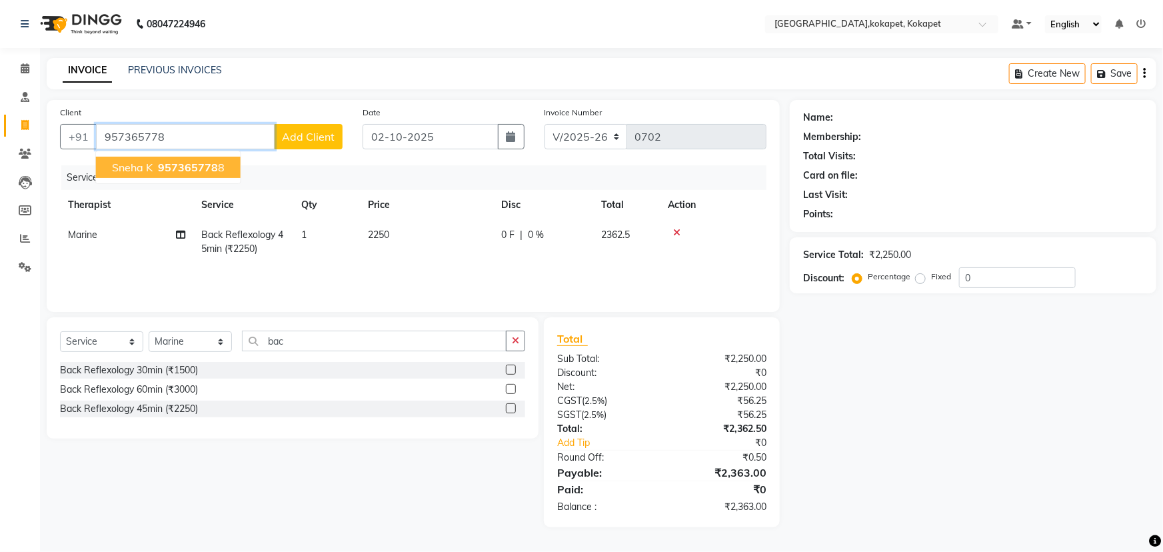
click at [163, 169] on span "957365778" at bounding box center [188, 167] width 60 height 13
type input "9573657788"
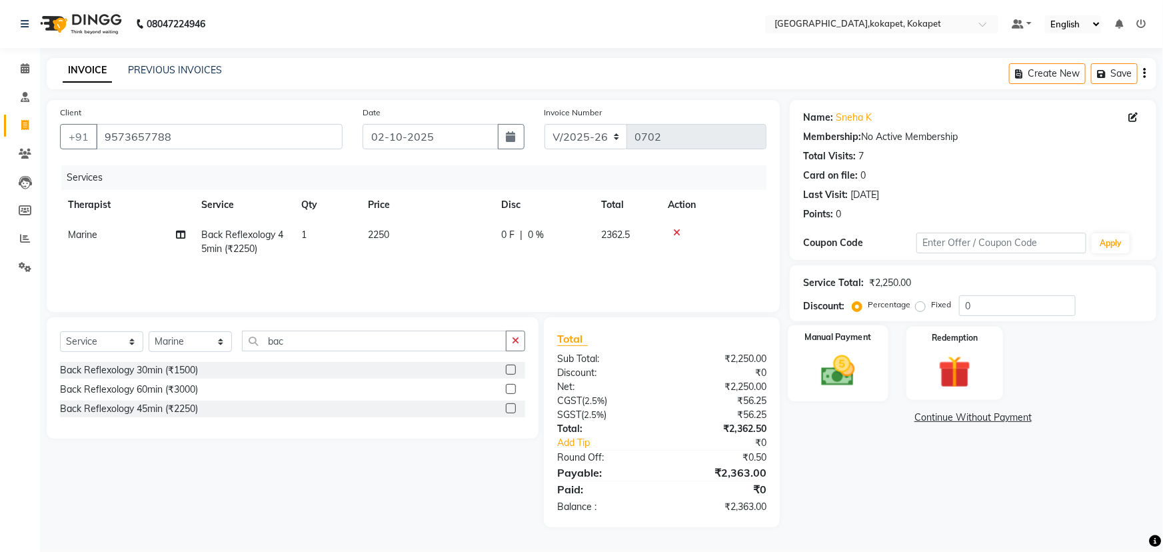
click at [869, 398] on div "Manual Payment" at bounding box center [838, 363] width 101 height 77
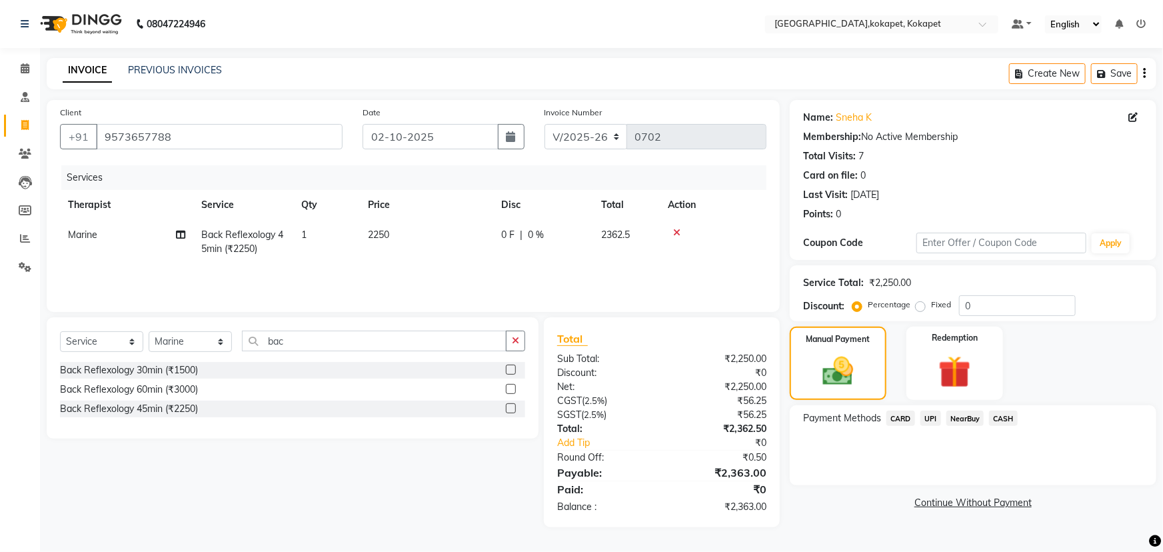
click at [897, 421] on span "CARD" at bounding box center [901, 418] width 29 height 15
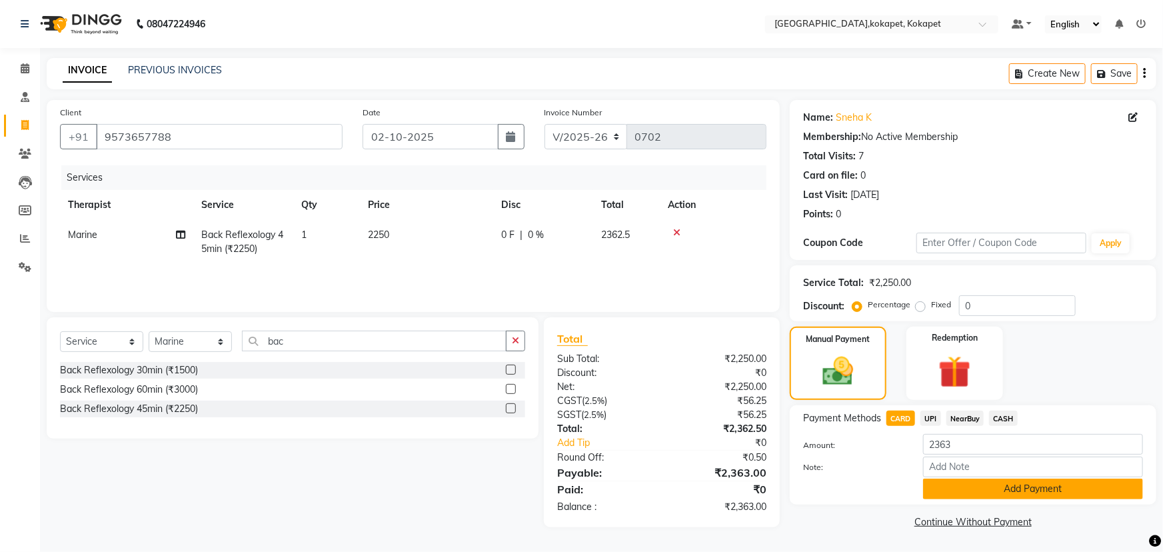
click at [951, 480] on button "Add Payment" at bounding box center [1033, 489] width 220 height 21
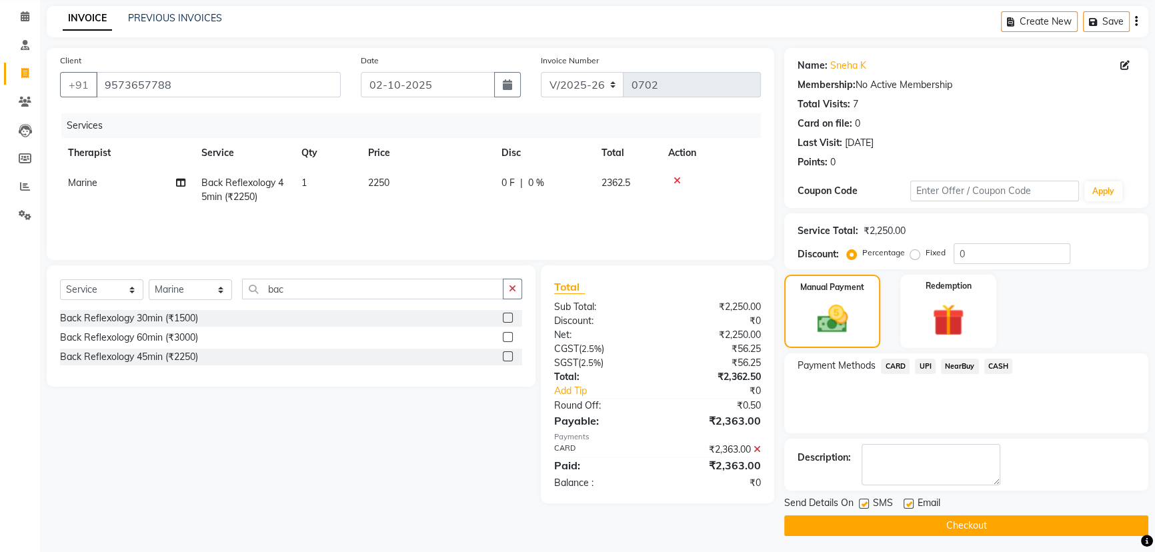
scroll to position [55, 0]
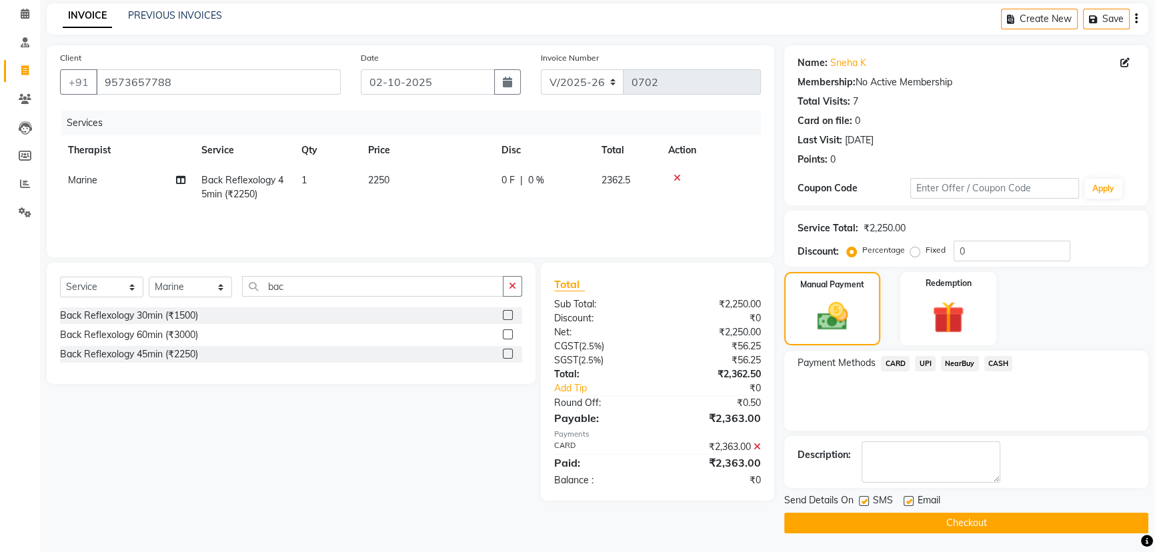
click at [947, 513] on button "Checkout" at bounding box center [966, 523] width 364 height 21
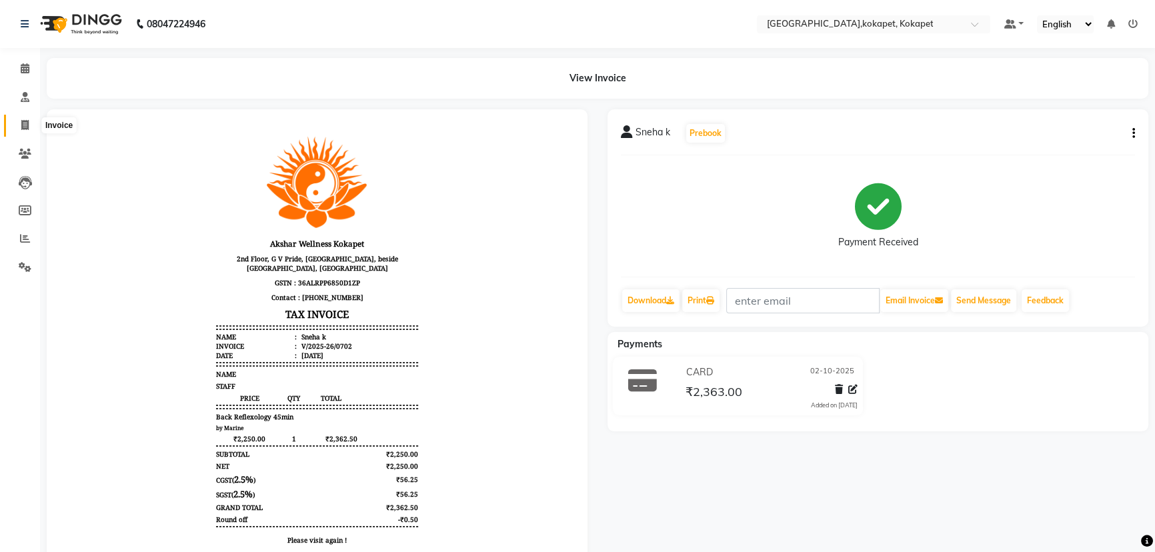
click at [21, 121] on icon at bounding box center [24, 125] width 7 height 10
select select "service"
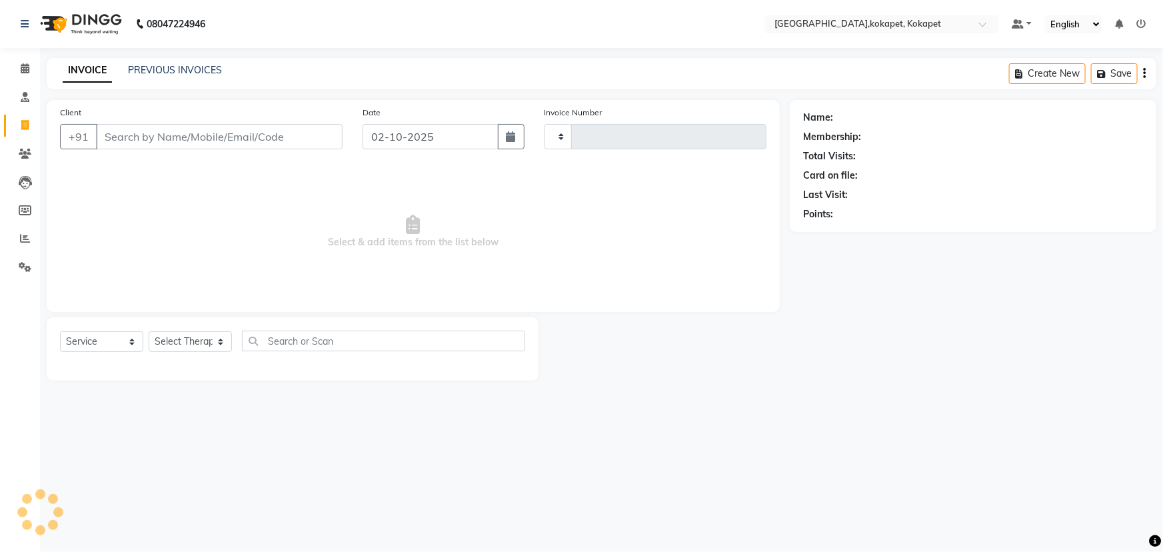
type input "0703"
select select "5849"
click at [25, 61] on span at bounding box center [24, 68] width 23 height 15
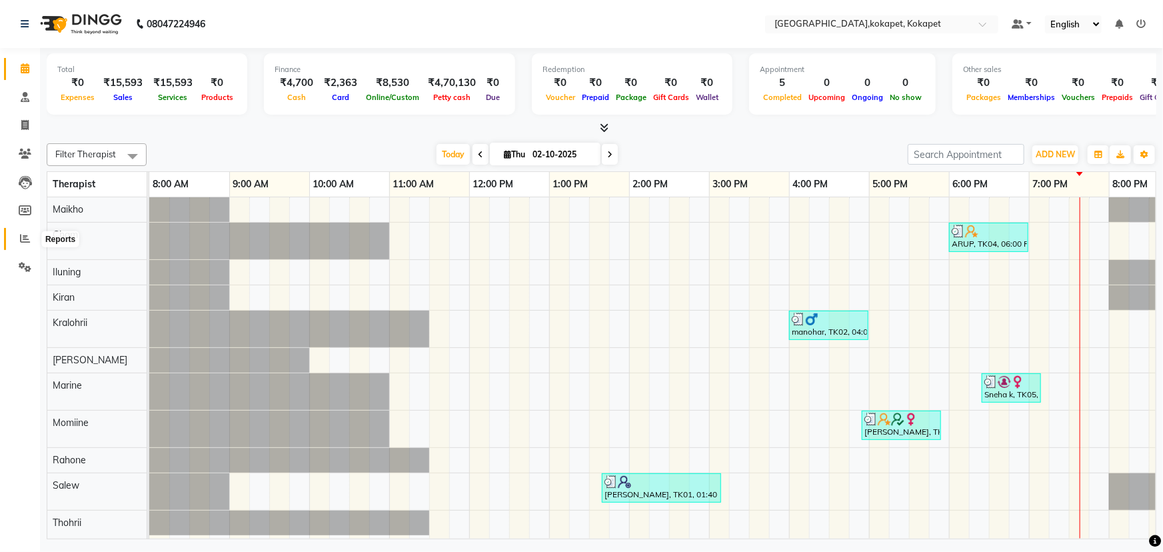
click at [20, 239] on icon at bounding box center [25, 238] width 10 height 10
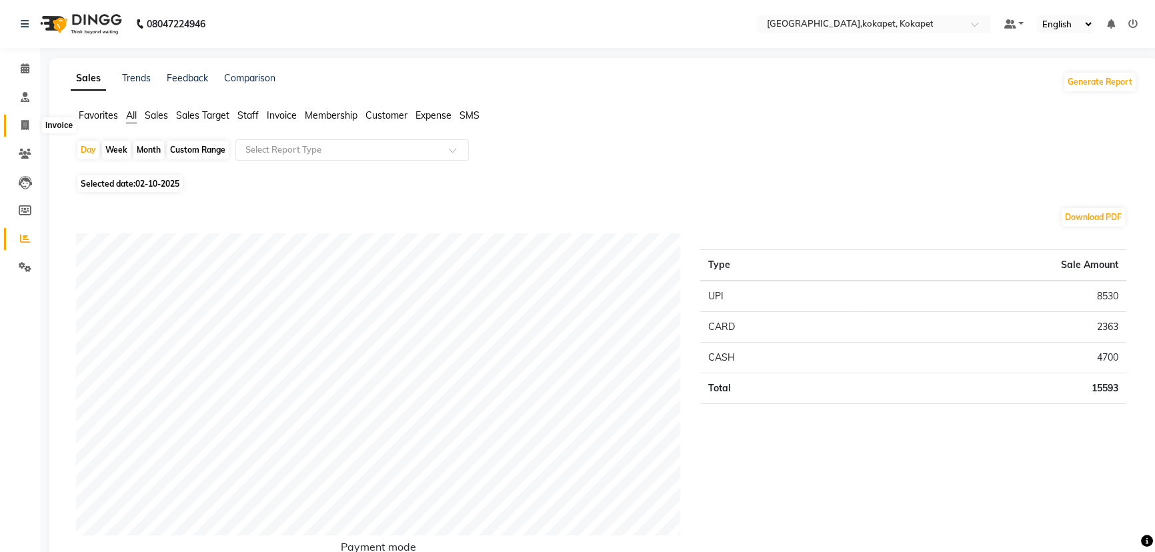
click at [35, 119] on span at bounding box center [24, 125] width 23 height 15
select select "5849"
select select "service"
